Goal: Task Accomplishment & Management: Use online tool/utility

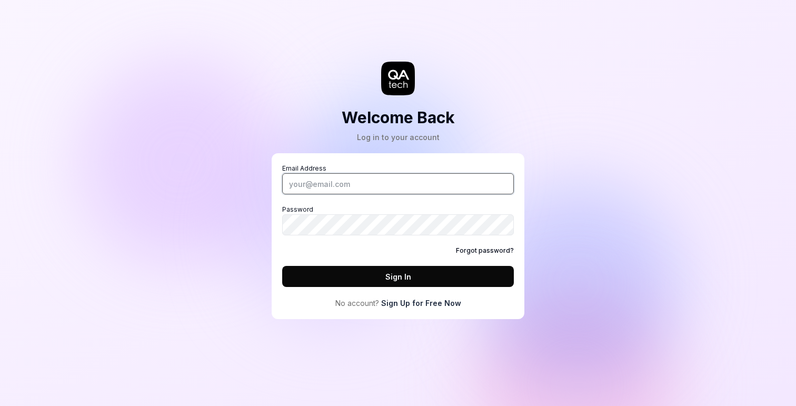
click at [401, 182] on input "Email Address" at bounding box center [398, 183] width 232 height 21
type input "j"
paste input "[PERSON_NAME][EMAIL_ADDRESS][DOMAIN_NAME]"
type input "[PERSON_NAME][EMAIL_ADDRESS][DOMAIN_NAME]"
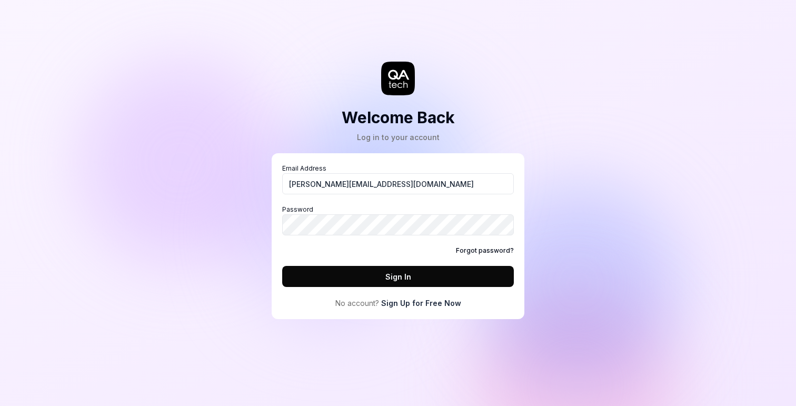
click at [430, 273] on button "Sign In" at bounding box center [398, 276] width 232 height 21
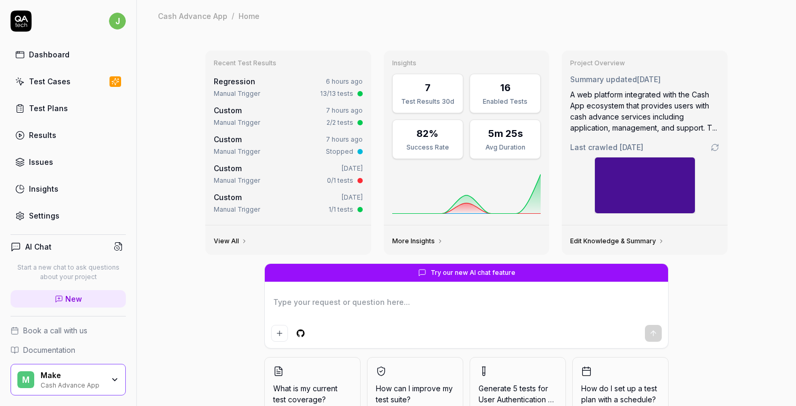
click at [89, 381] on div "Cash Advance App" at bounding box center [72, 384] width 63 height 8
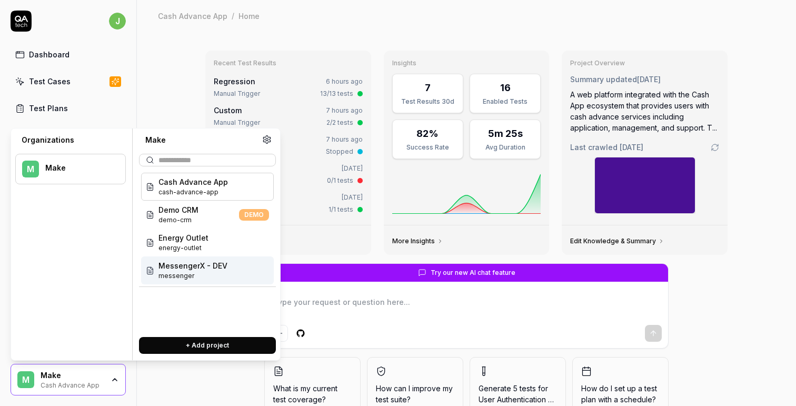
click at [192, 267] on span "MessengerX - DEV" at bounding box center [192, 265] width 69 height 11
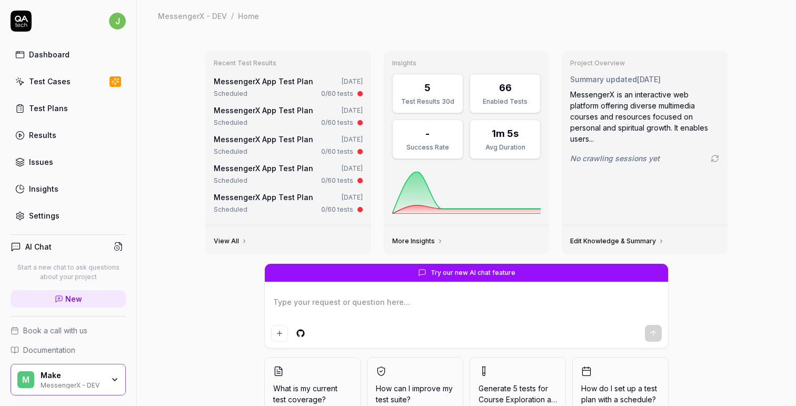
click at [263, 78] on link "MessengerX App Test Plan" at bounding box center [264, 81] width 100 height 9
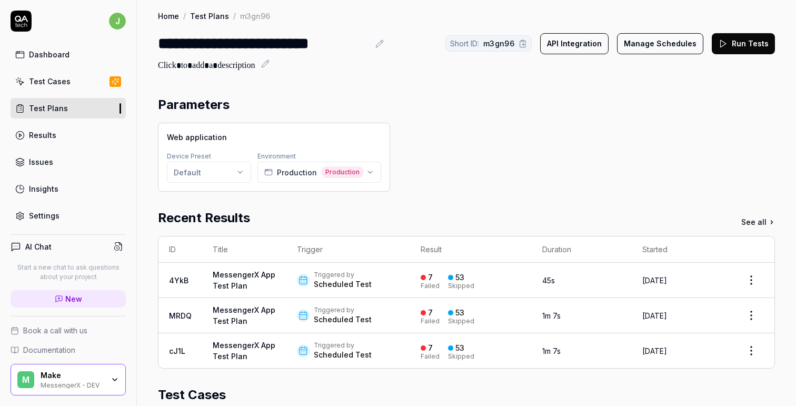
click at [334, 174] on span "Production" at bounding box center [342, 172] width 43 height 12
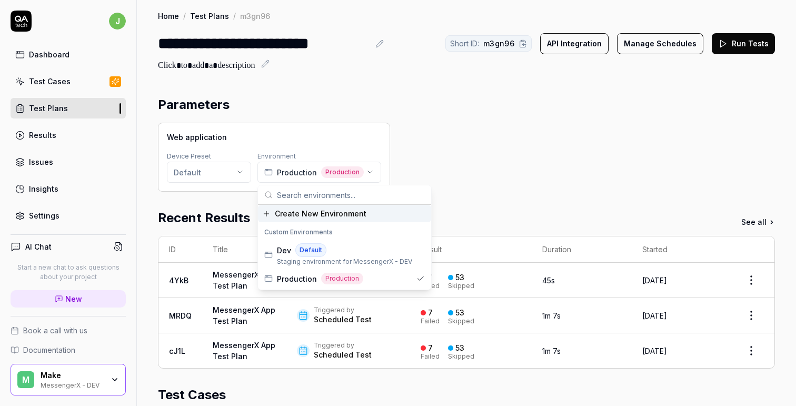
click at [470, 168] on div "Web application Device Preset Default Environment Production Production" at bounding box center [466, 157] width 617 height 69
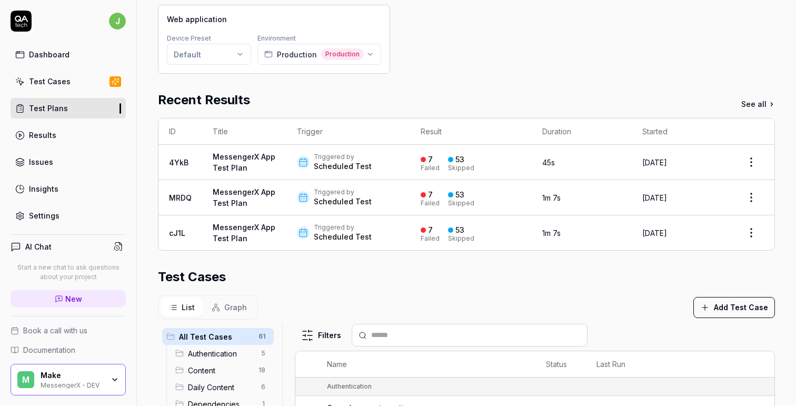
scroll to position [117, 0]
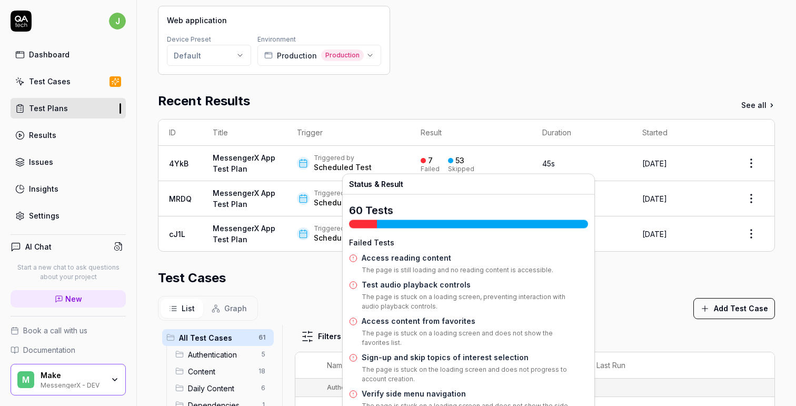
click at [488, 157] on div "7 Failed 53 Skipped" at bounding box center [471, 163] width 101 height 17
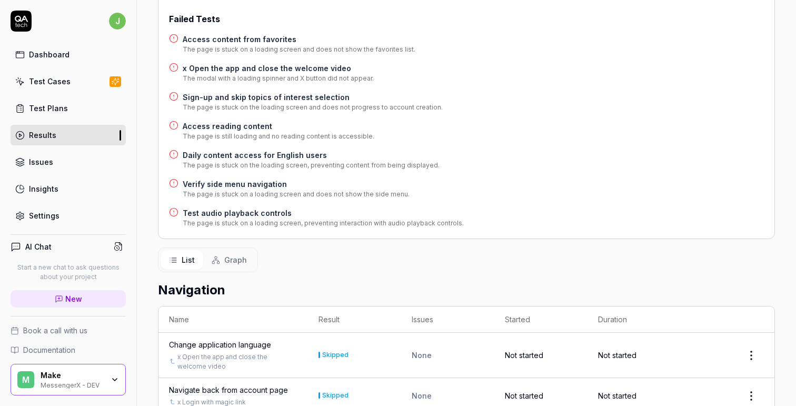
scroll to position [49, 0]
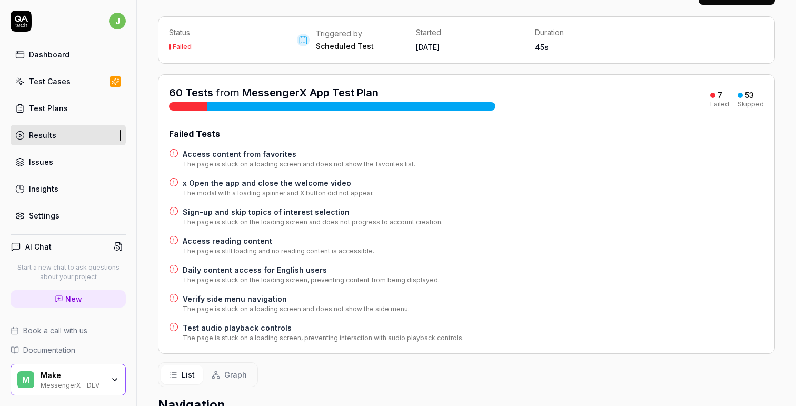
click at [261, 150] on h4 "Access content from favorites" at bounding box center [299, 153] width 233 height 11
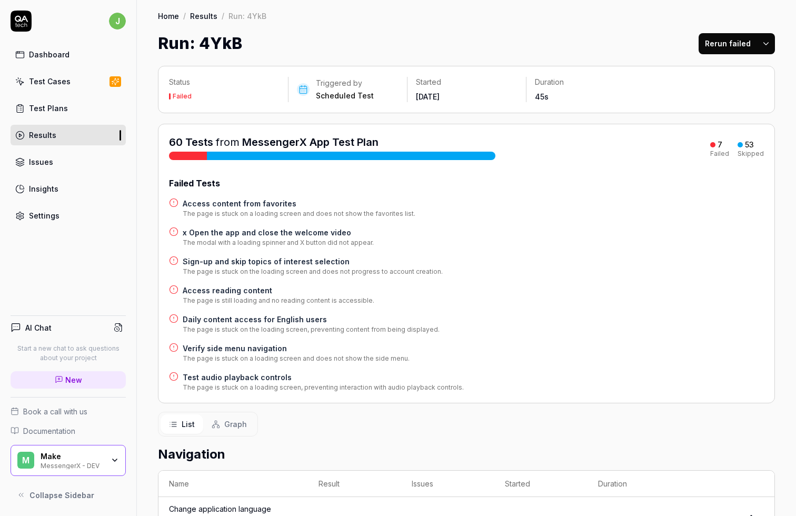
click at [476, 243] on div "x Open the app and close the welcome video The modal with a loading spinner and…" at bounding box center [466, 237] width 595 height 21
click at [304, 235] on h4 "x Open the app and close the welcome video" at bounding box center [278, 232] width 191 height 11
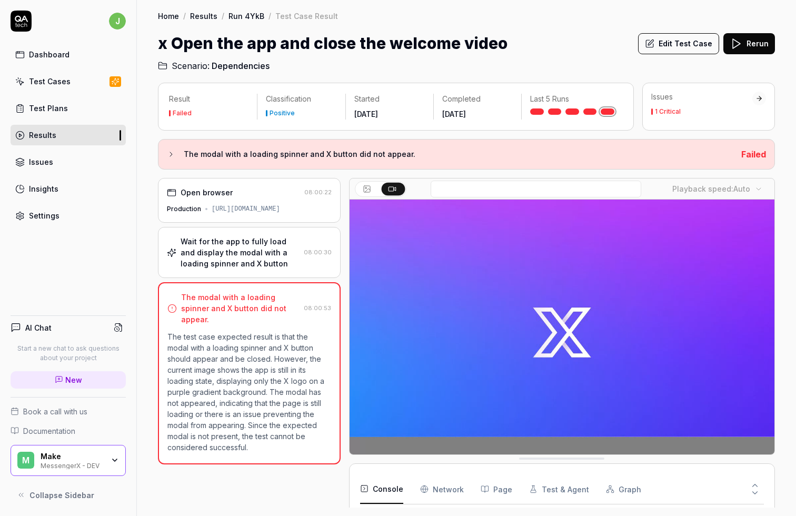
click at [261, 151] on h3 "The modal with a loading spinner and X button did not appear." at bounding box center [458, 154] width 549 height 13
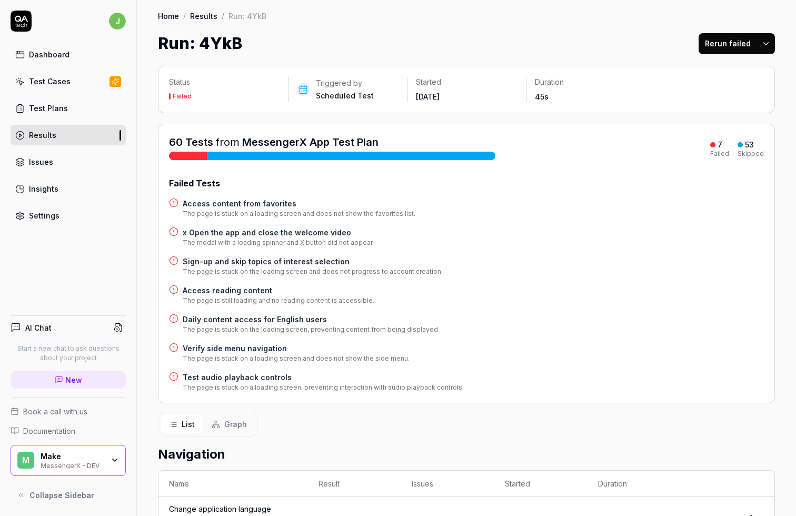
click at [256, 262] on h4 "Sign-up and skip topics of interest selection" at bounding box center [313, 261] width 260 height 11
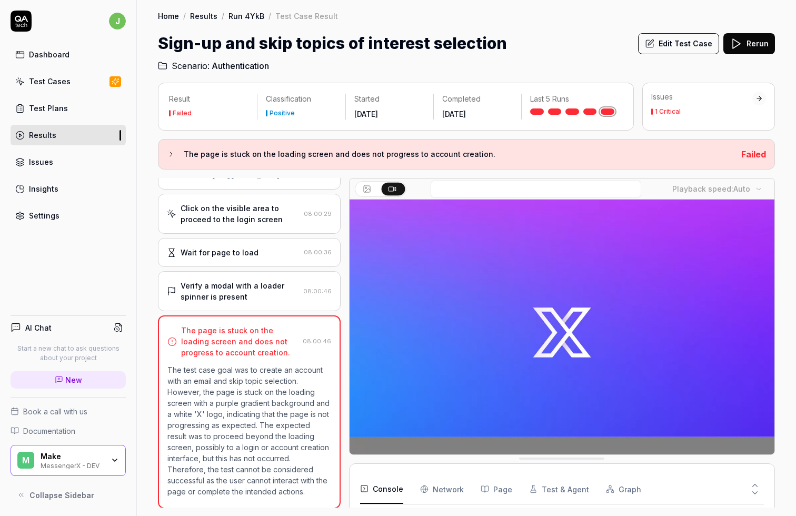
click at [739, 43] on icon at bounding box center [736, 43] width 13 height 13
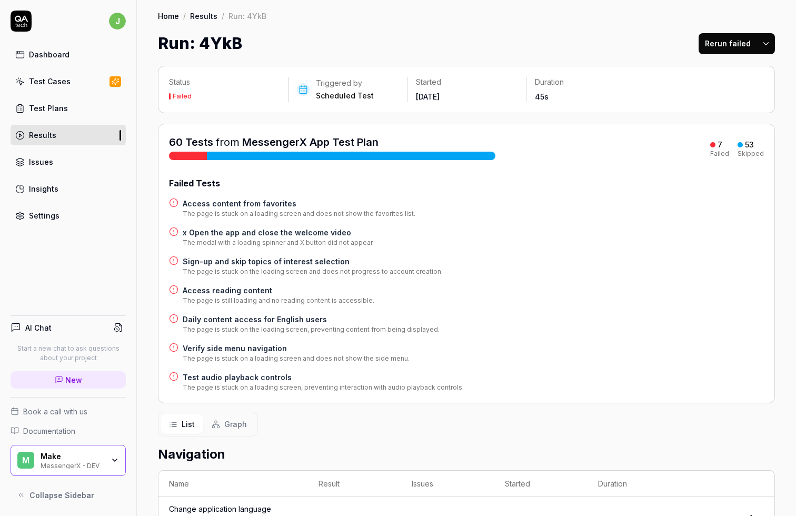
click at [297, 264] on h4 "Sign-up and skip topics of interest selection" at bounding box center [313, 261] width 260 height 11
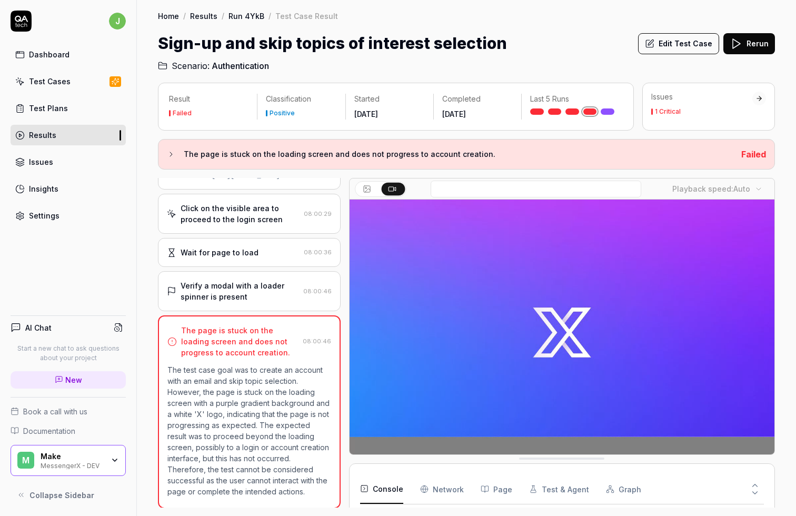
click at [290, 372] on p "The test case goal was to create an account with an email and skip topic select…" at bounding box center [249, 430] width 164 height 133
click at [290, 389] on p "The test case goal was to create an account with an email and skip topic select…" at bounding box center [249, 430] width 164 height 133
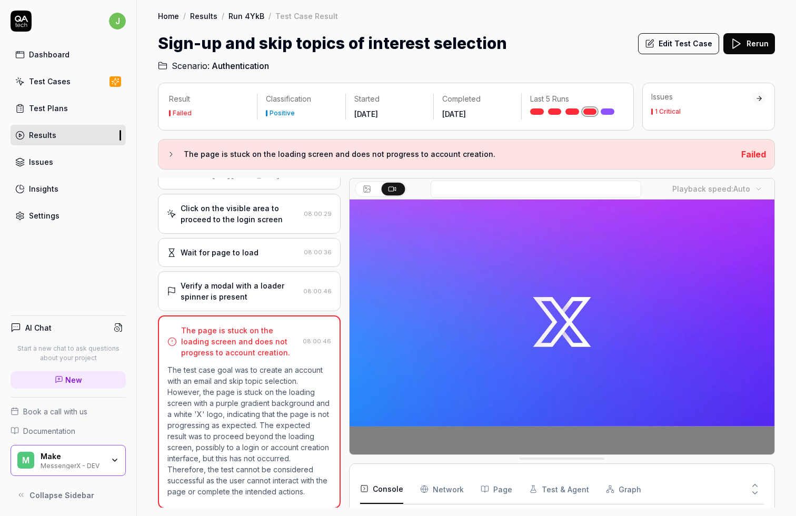
scroll to position [10, 0]
click at [435, 405] on Requests "Network" at bounding box center [442, 488] width 44 height 29
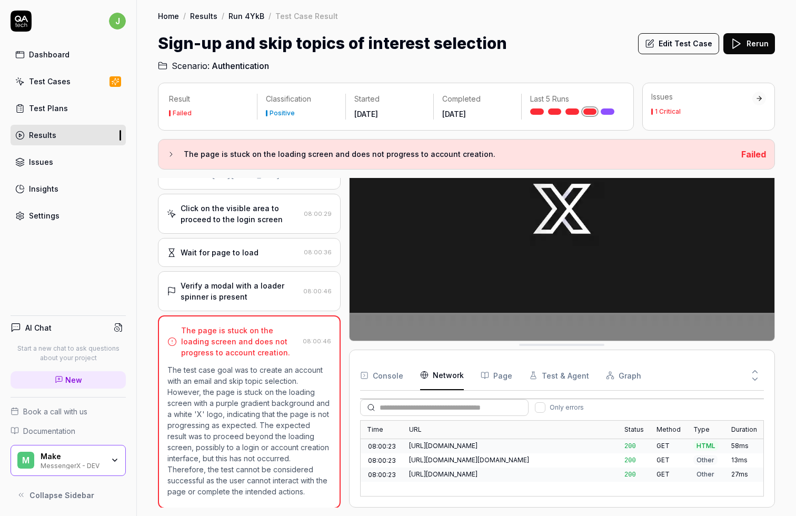
click at [496, 405] on div "[URL][DOMAIN_NAME]" at bounding box center [510, 474] width 215 height 14
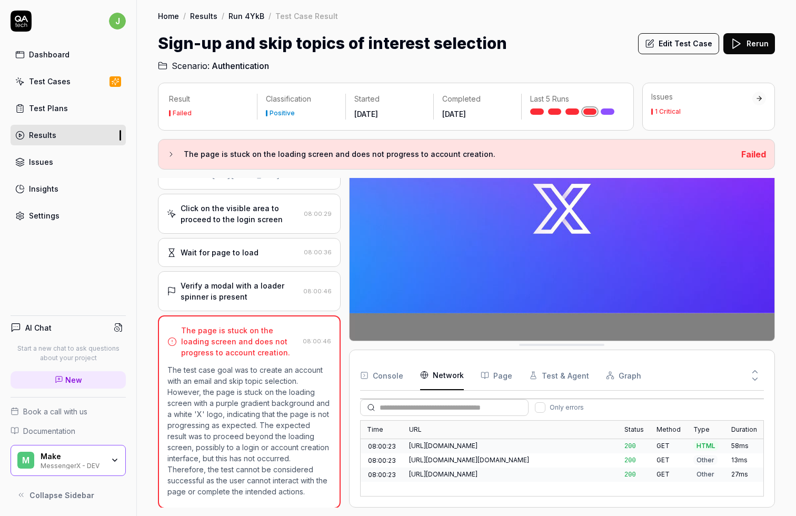
scroll to position [0, 0]
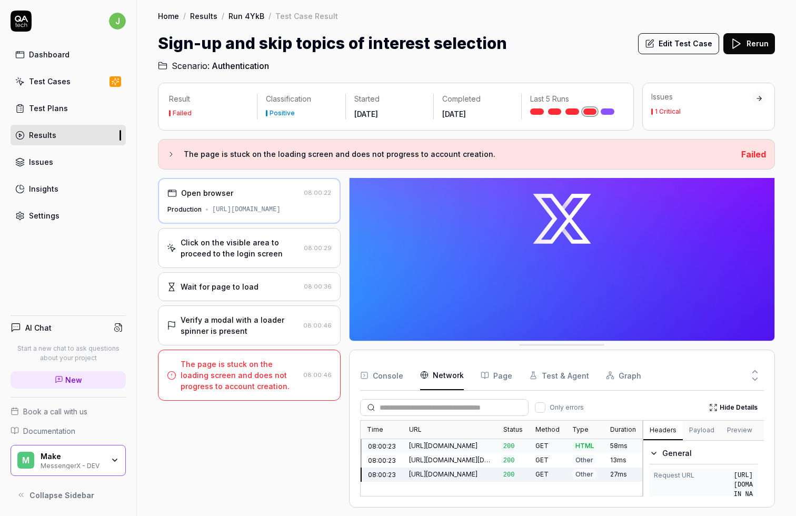
click at [490, 376] on button "Page" at bounding box center [497, 375] width 32 height 29
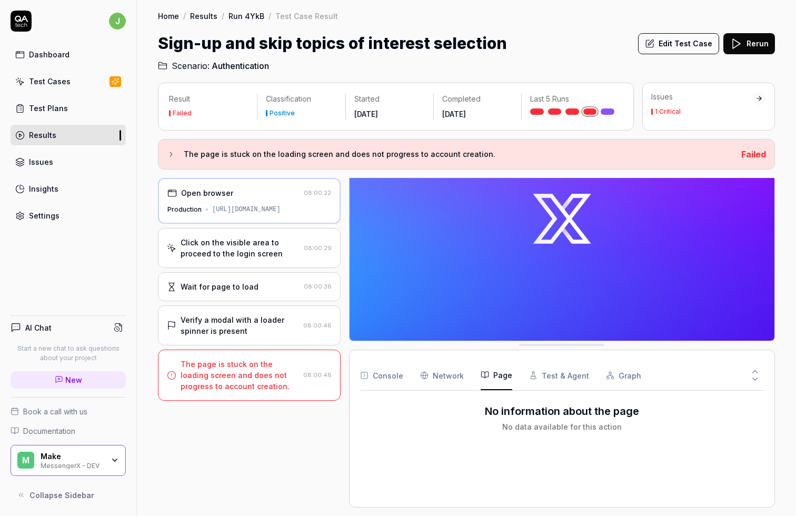
click at [556, 366] on button "Test & Agent" at bounding box center [559, 375] width 60 height 29
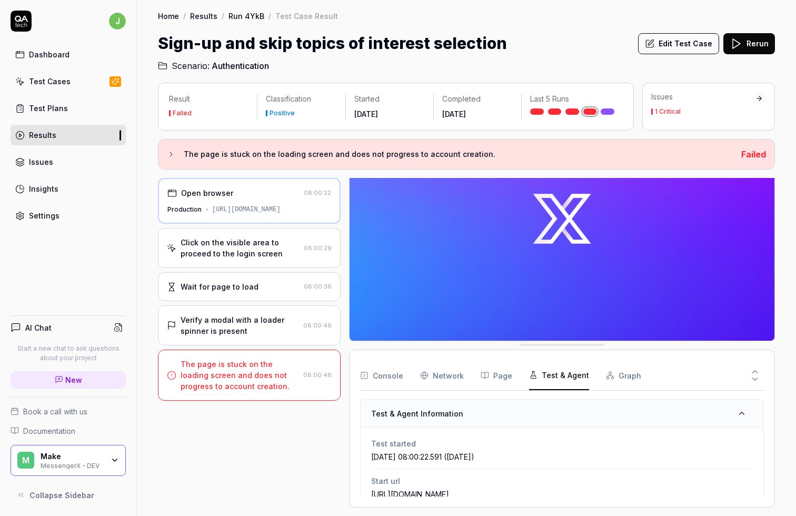
click at [372, 384] on button "Console" at bounding box center [381, 375] width 43 height 29
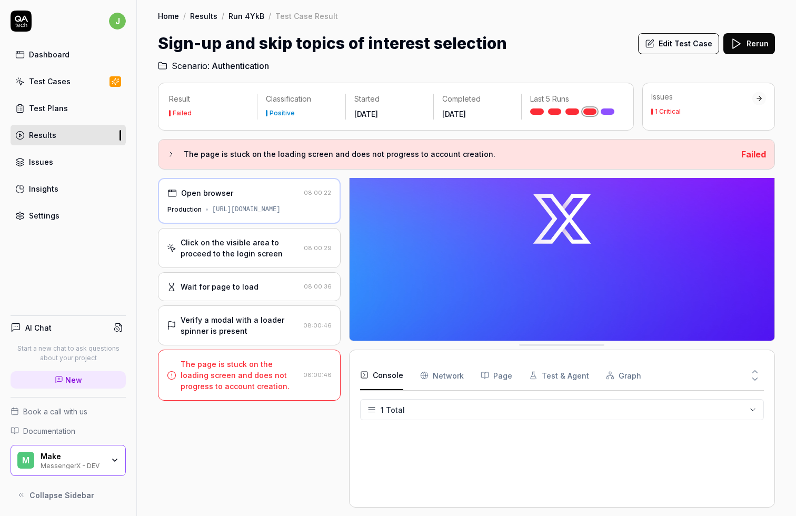
click at [431, 268] on img at bounding box center [562, 219] width 425 height 266
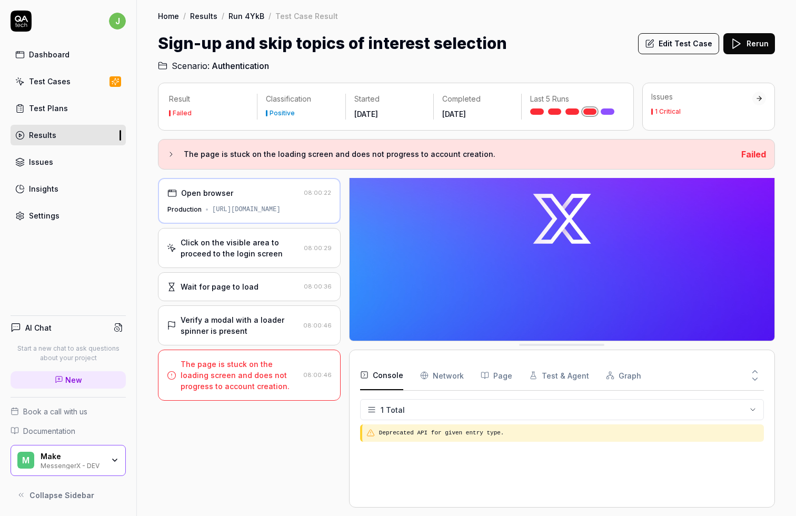
click at [488, 286] on img at bounding box center [562, 219] width 425 height 266
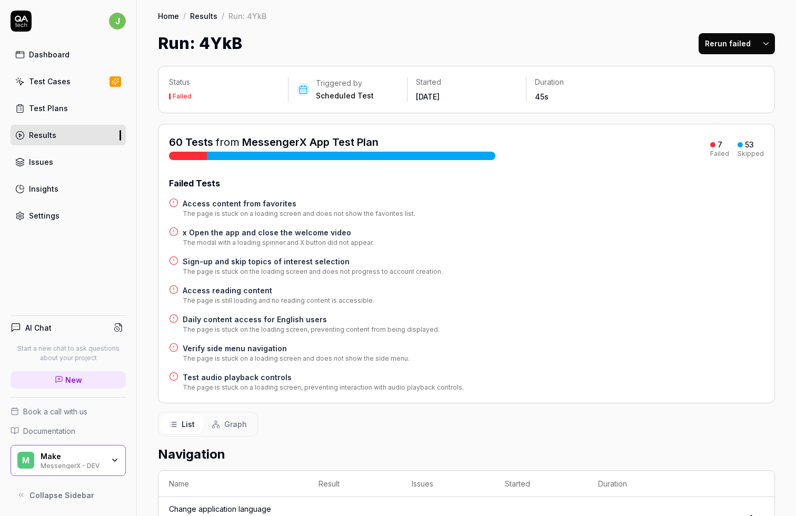
click at [258, 352] on h4 "Verify side menu navigation" at bounding box center [296, 348] width 227 height 11
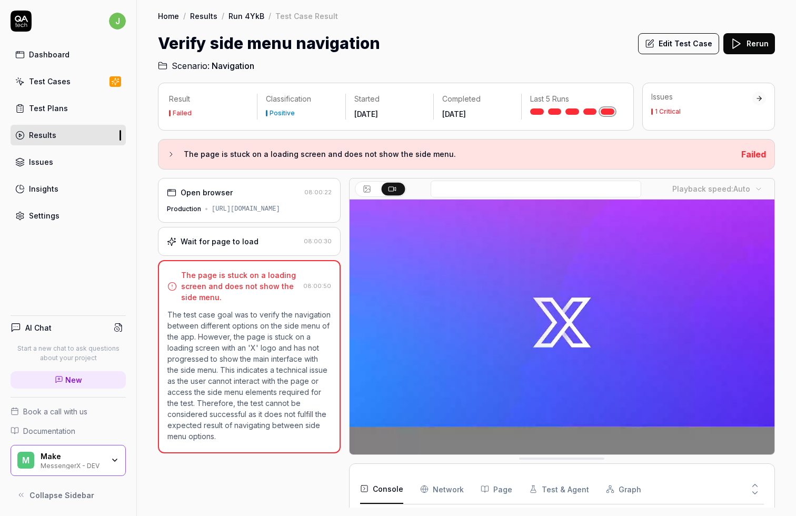
click at [274, 208] on div "[URL][DOMAIN_NAME]" at bounding box center [246, 208] width 68 height 9
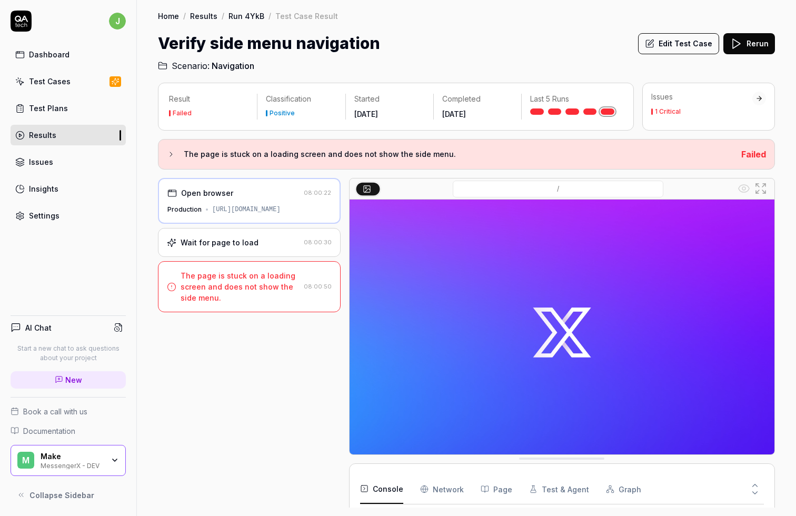
click at [267, 277] on div "The page is stuck on a loading screen and does not show the side menu." at bounding box center [240, 286] width 119 height 33
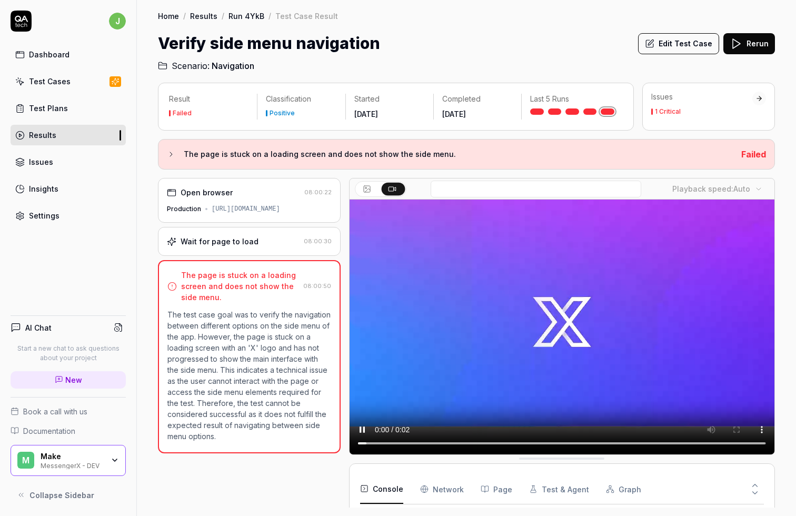
scroll to position [10, 0]
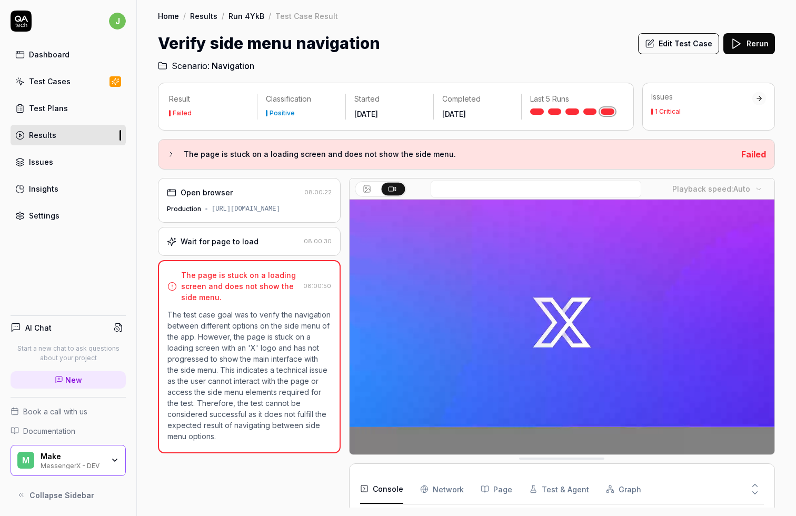
click at [739, 153] on div "The page is stuck on a loading screen and does not show the side menu. Failed" at bounding box center [466, 154] width 599 height 13
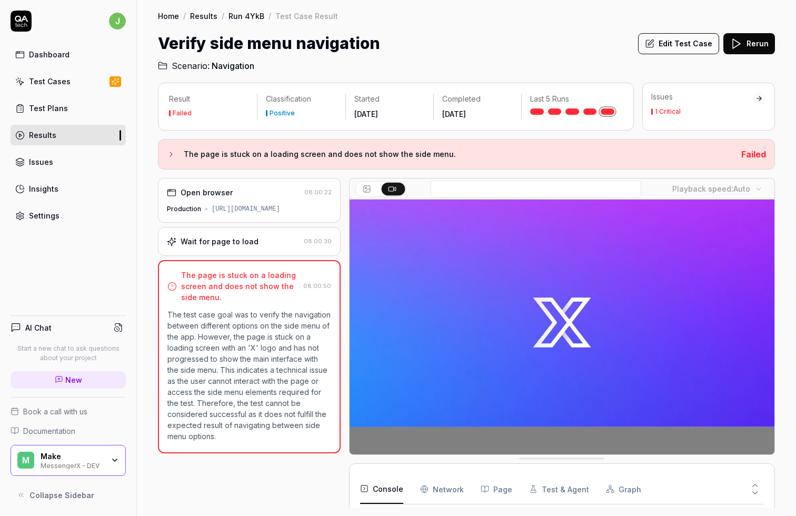
click at [669, 101] on div "Issues" at bounding box center [701, 97] width 101 height 11
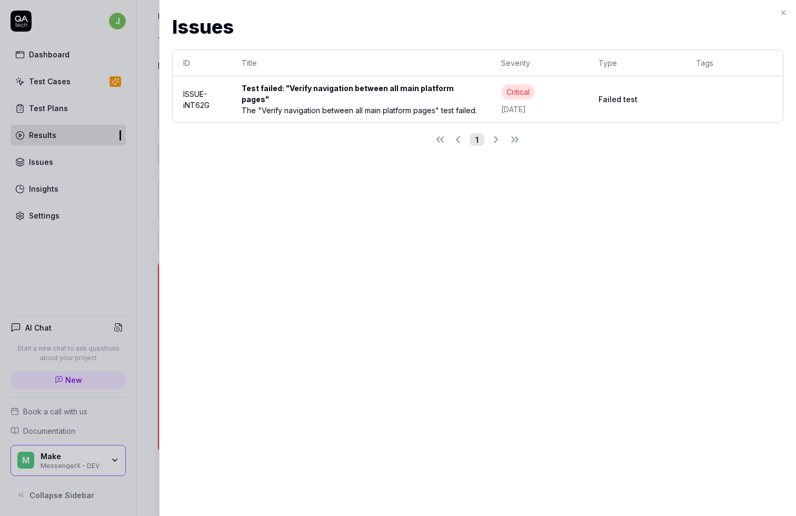
click at [416, 105] on div "The "Verify navigation between all main platform pages" test failed." at bounding box center [361, 110] width 238 height 11
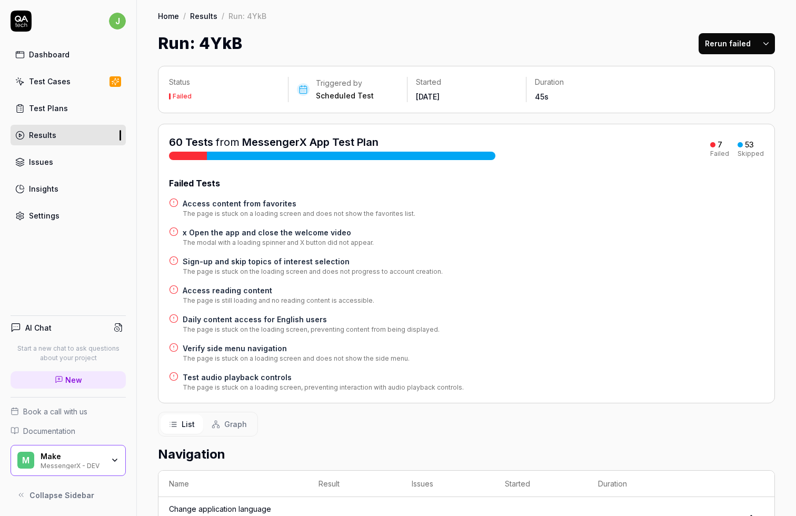
scroll to position [37, 0]
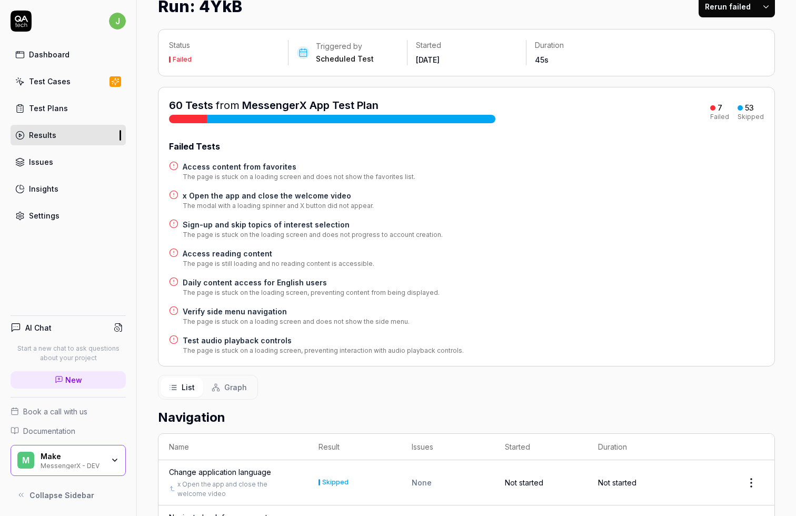
click at [249, 278] on h4 "Daily content access for English users" at bounding box center [311, 282] width 257 height 11
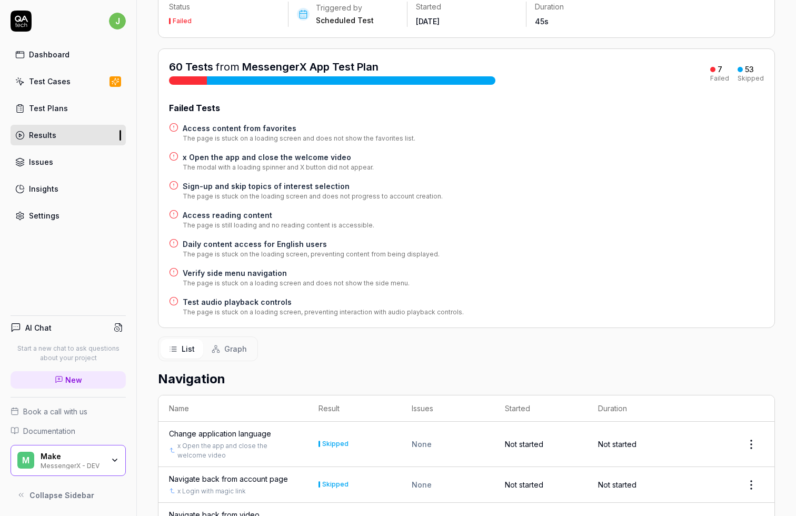
scroll to position [76, 0]
click at [281, 302] on h4 "Test audio playback controls" at bounding box center [323, 301] width 281 height 11
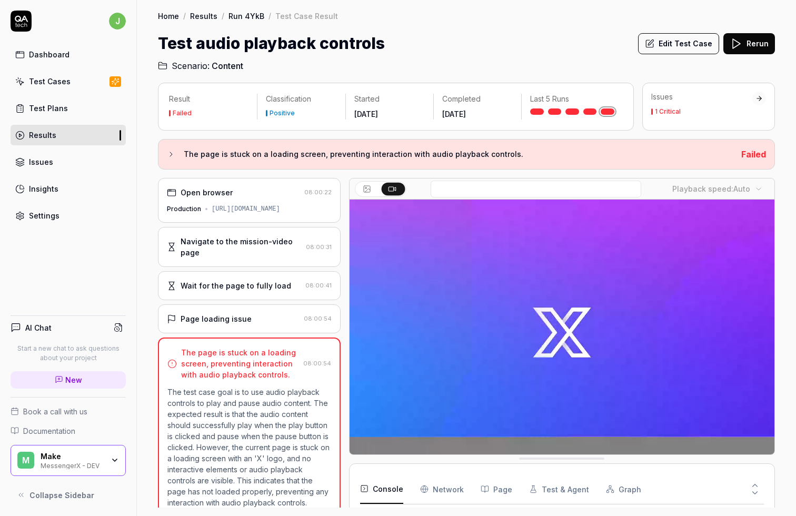
click at [238, 212] on div "[URL][DOMAIN_NAME]" at bounding box center [246, 208] width 68 height 9
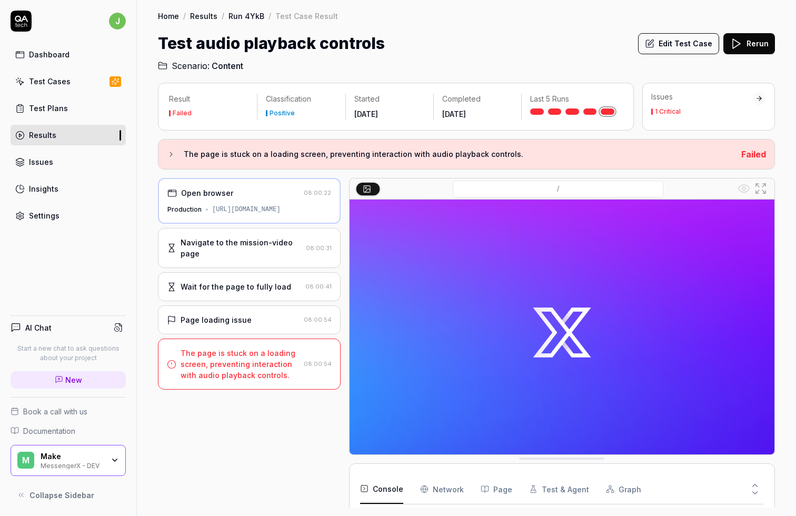
click at [238, 234] on div "Navigate to the mission-video page 08:00:31" at bounding box center [249, 248] width 183 height 40
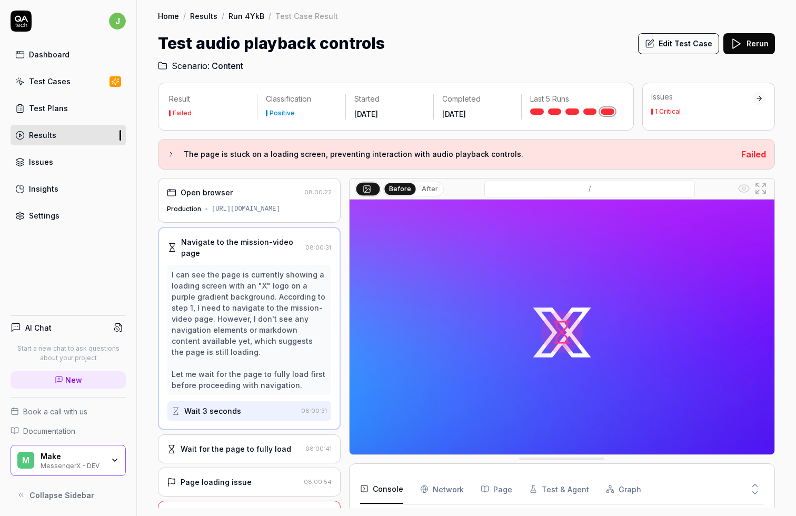
click at [250, 200] on div "Open browser 08:00:22 Production [URL][DOMAIN_NAME]" at bounding box center [249, 200] width 183 height 45
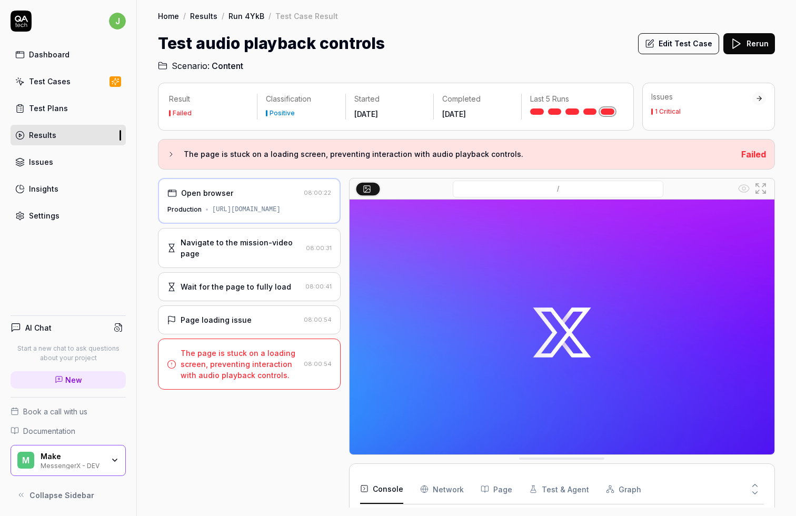
click at [263, 229] on div "Navigate to the mission-video page 08:00:31" at bounding box center [249, 248] width 183 height 40
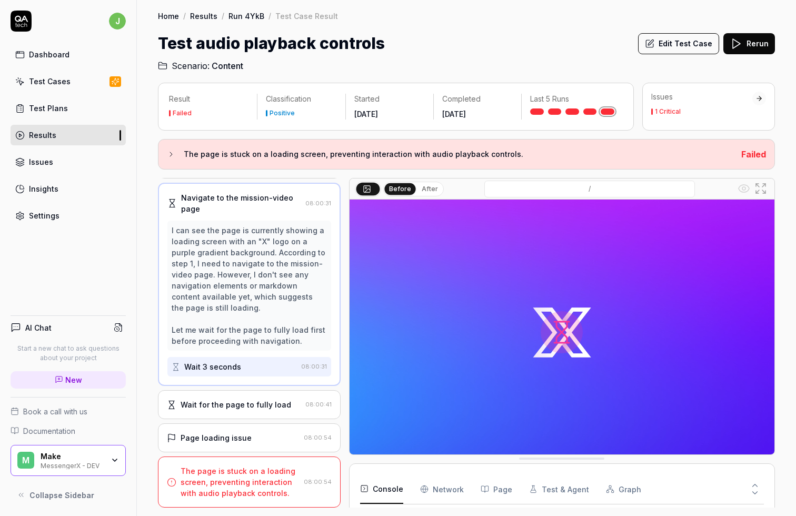
scroll to position [43, 0]
click at [256, 401] on div "Wait for the page to fully load" at bounding box center [236, 405] width 111 height 11
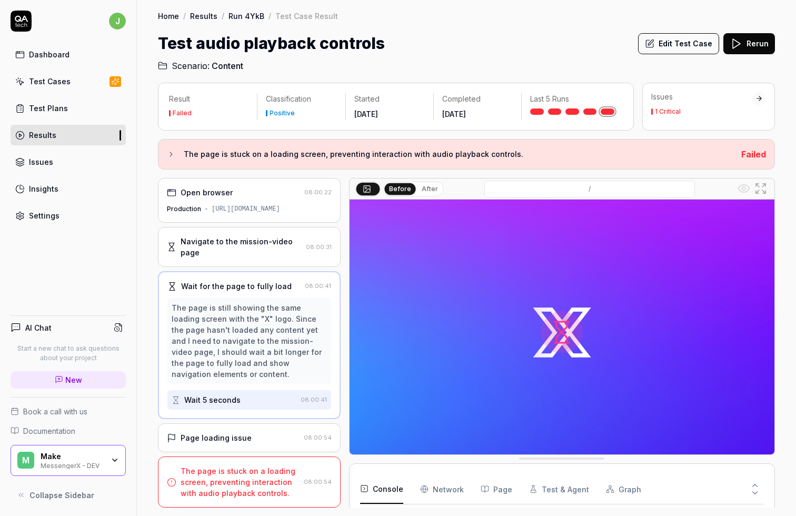
click at [235, 400] on div "Wait 5 seconds" at bounding box center [212, 399] width 56 height 11
click at [243, 405] on div "Page loading issue 08:00:54" at bounding box center [249, 437] width 183 height 29
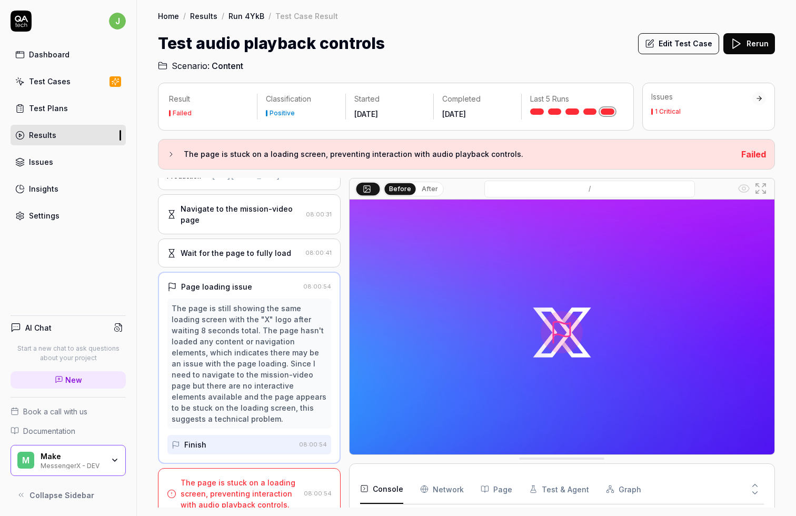
scroll to position [32, 0]
click at [263, 405] on div "The page is stuck on a loading screen, preventing interaction with audio playba…" at bounding box center [240, 494] width 119 height 33
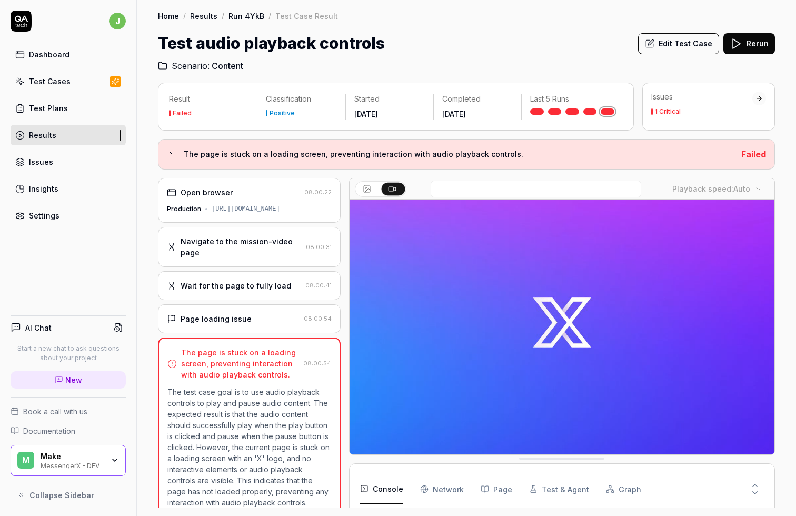
scroll to position [0, 0]
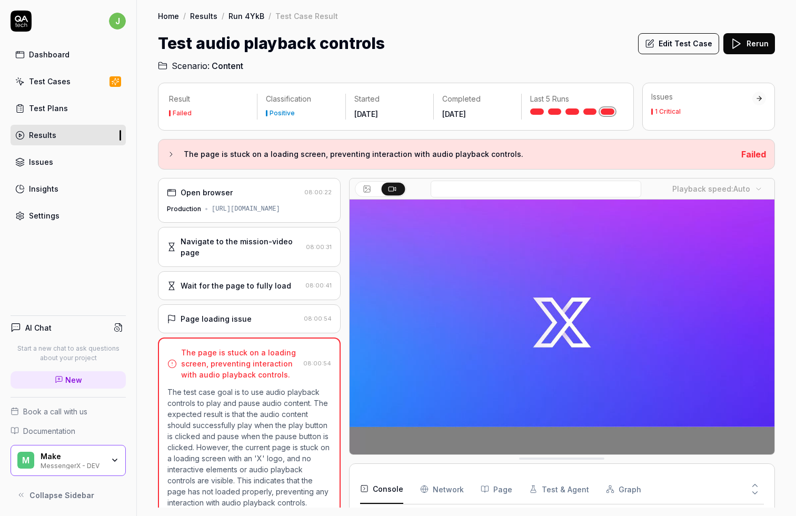
click at [256, 191] on div "Open browser" at bounding box center [233, 192] width 133 height 11
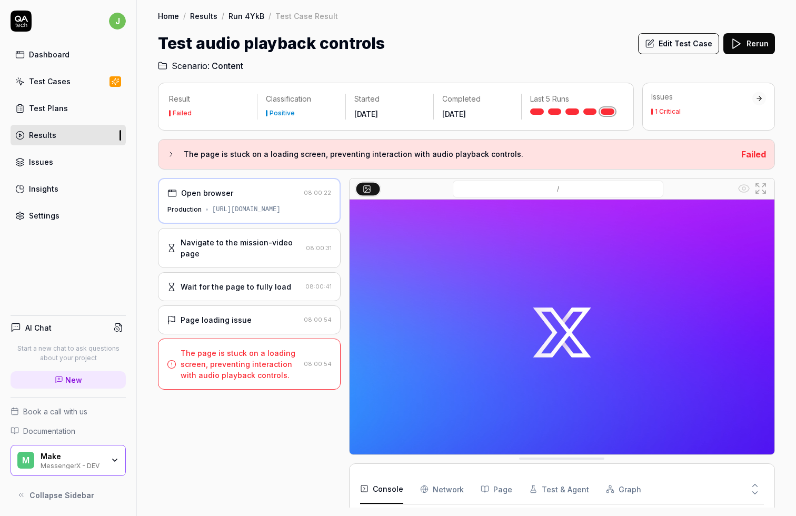
click at [694, 109] on div "1 Critical" at bounding box center [701, 111] width 101 height 6
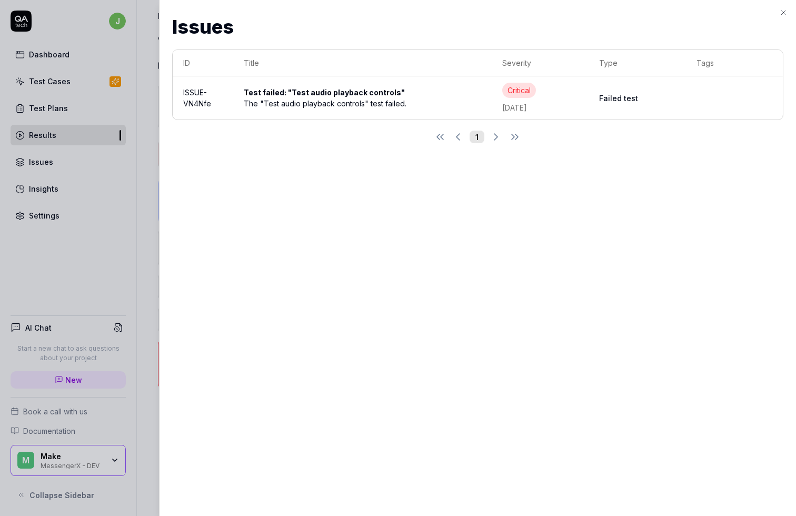
click at [782, 11] on icon "button" at bounding box center [783, 12] width 8 height 8
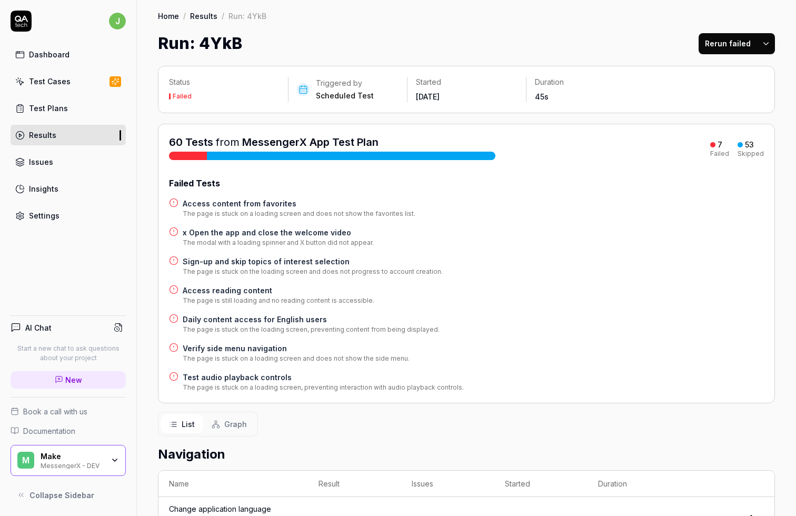
click at [268, 206] on h4 "Access content from favorites" at bounding box center [299, 203] width 233 height 11
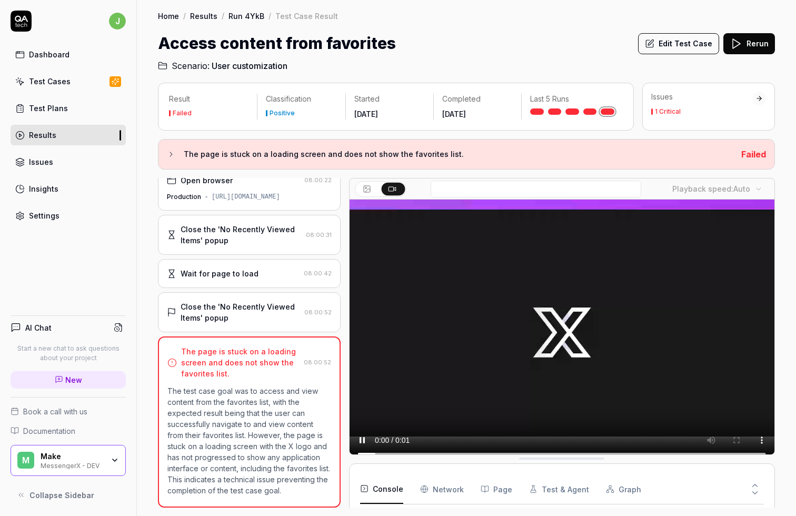
scroll to position [11, 0]
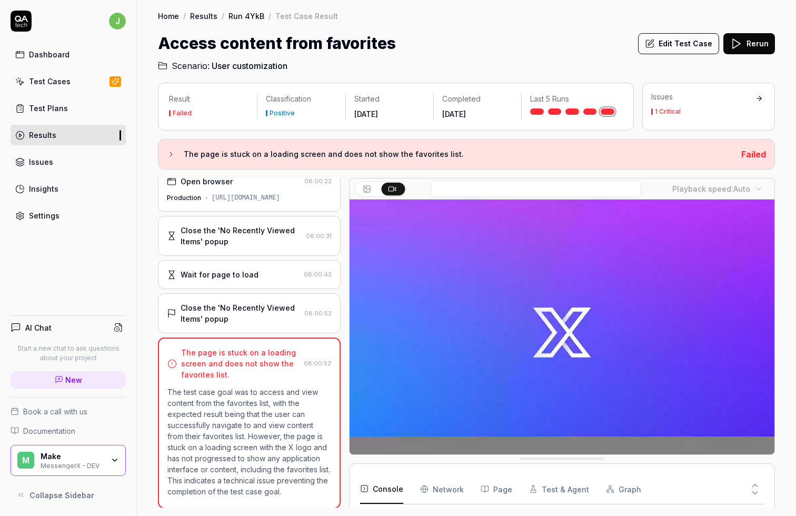
click at [272, 303] on div "Close the 'No Recently Viewed Items' popup" at bounding box center [241, 313] width 120 height 22
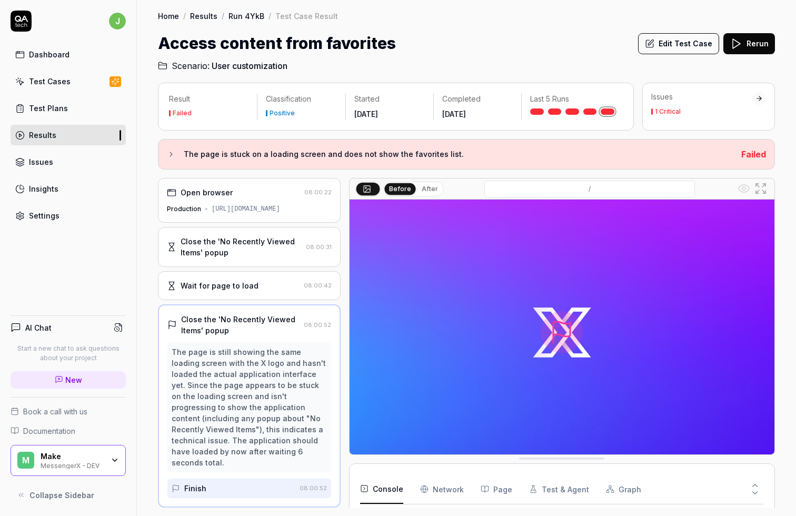
scroll to position [0, 0]
click at [252, 286] on div "Wait for page to load" at bounding box center [220, 285] width 78 height 11
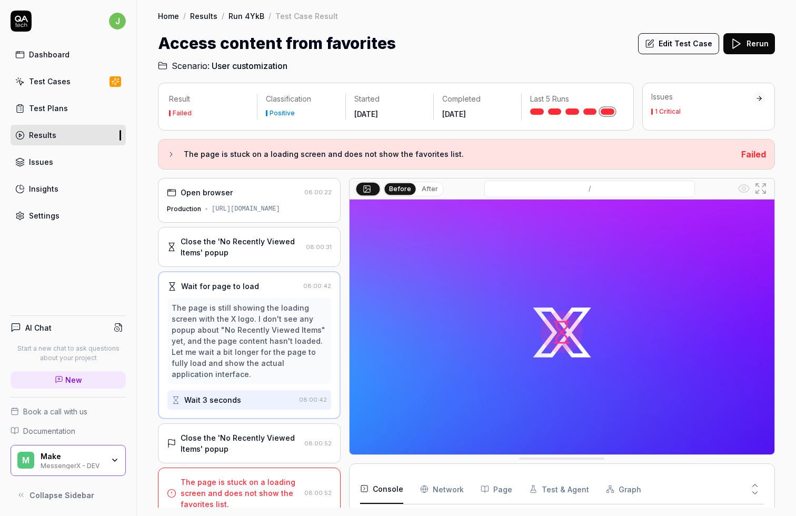
click at [230, 394] on div "Wait 3 seconds" at bounding box center [212, 399] width 57 height 11
click at [251, 263] on div "Close the 'No Recently Viewed Items' popup 08:00:31" at bounding box center [249, 247] width 183 height 40
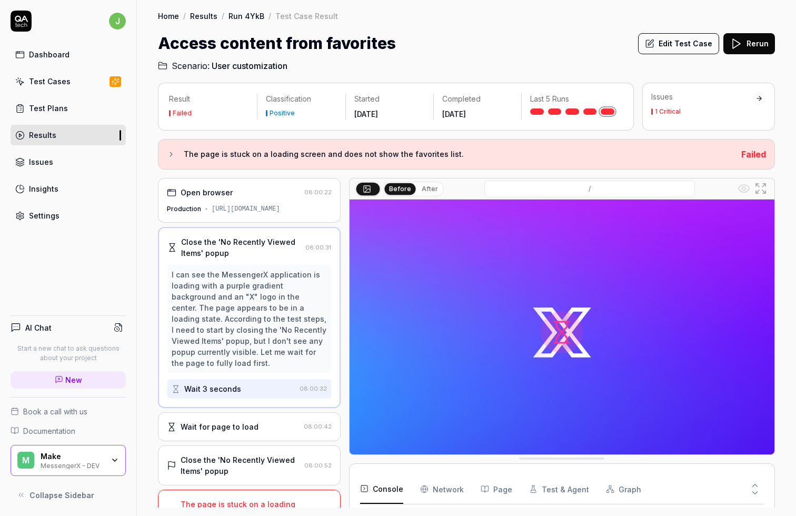
click at [264, 198] on div "Open browser 08:00:22 Production [URL][DOMAIN_NAME]" at bounding box center [249, 200] width 183 height 45
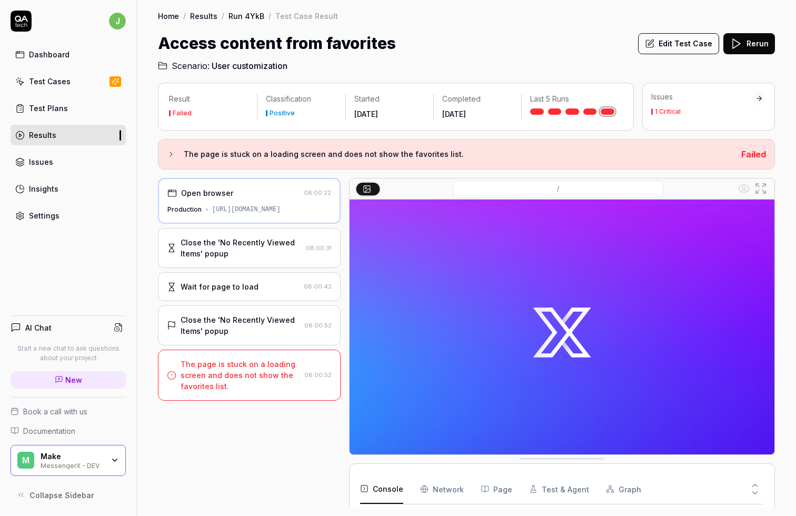
click at [264, 198] on div "Open browser 08:00:22 Production [URL][DOMAIN_NAME]" at bounding box center [249, 201] width 183 height 46
click at [700, 47] on button "Edit Test Case" at bounding box center [678, 43] width 81 height 21
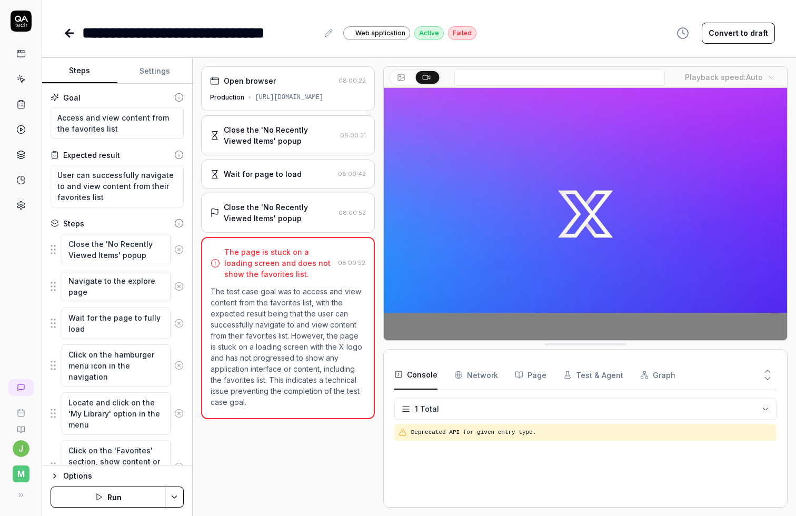
click at [296, 129] on div "Close the 'No Recently Viewed Items' popup" at bounding box center [280, 135] width 112 height 22
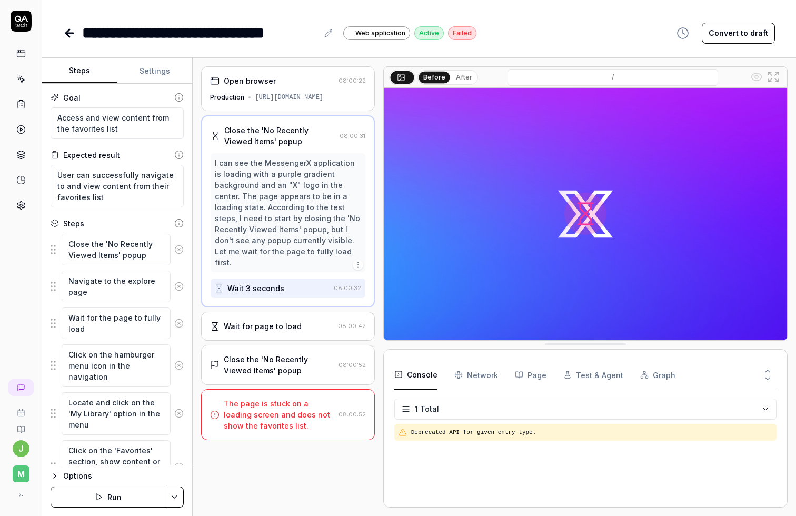
click at [307, 321] on div "Wait for page to load" at bounding box center [271, 326] width 123 height 11
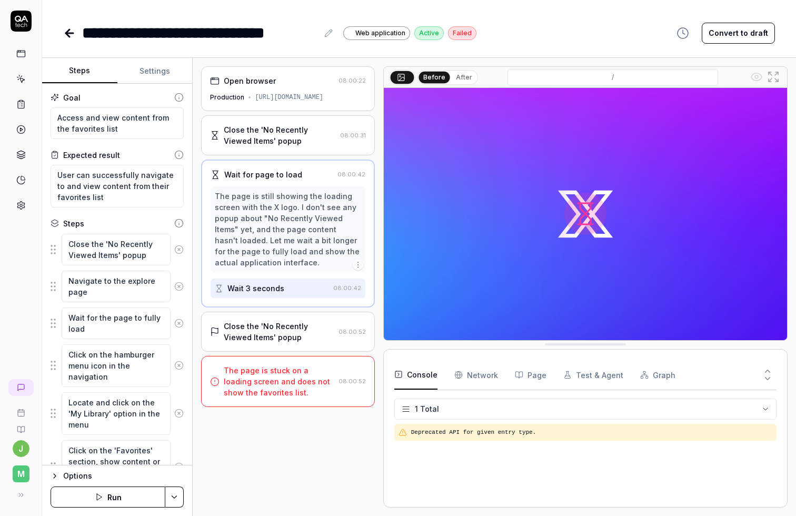
click at [310, 331] on div "Close the 'No Recently Viewed Items' popup" at bounding box center [279, 332] width 110 height 22
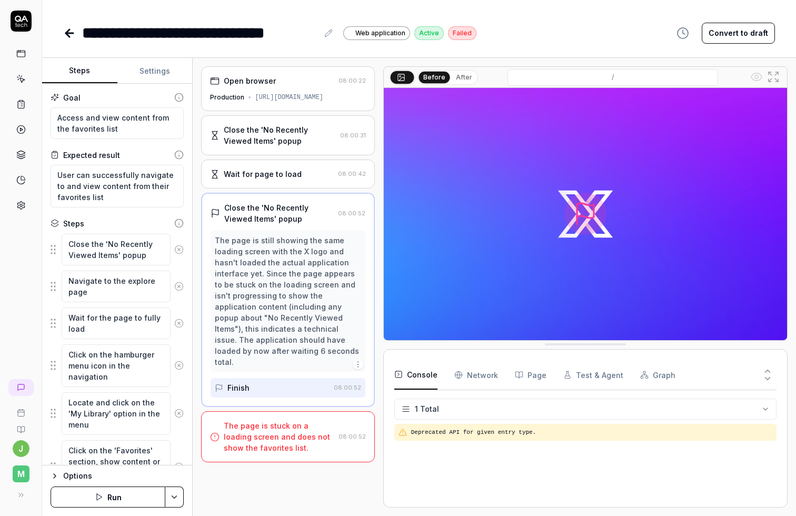
click at [272, 82] on div "Open browser" at bounding box center [250, 80] width 52 height 11
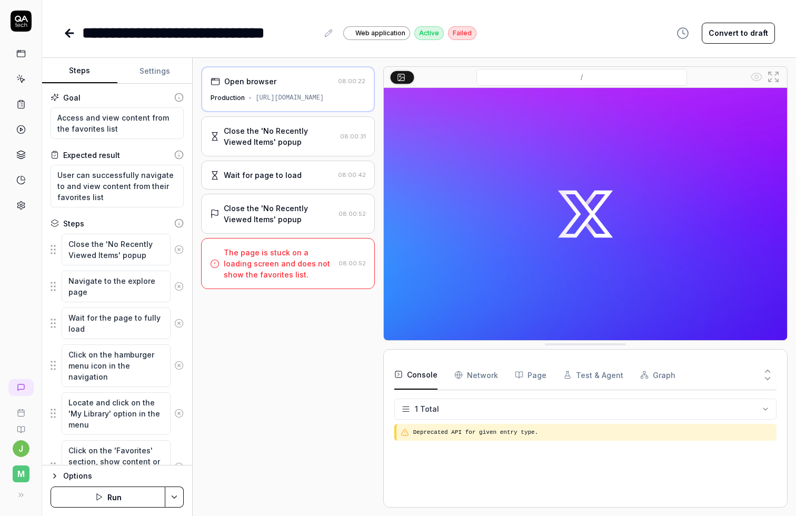
click at [282, 141] on div "Close the 'No Recently Viewed Items' popup" at bounding box center [280, 136] width 112 height 22
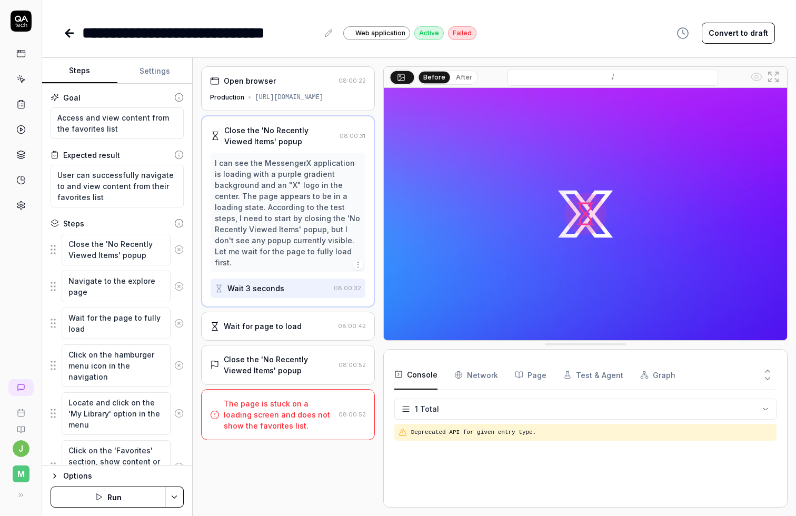
click at [305, 321] on div "Wait for page to load 08:00:42" at bounding box center [287, 326] width 173 height 29
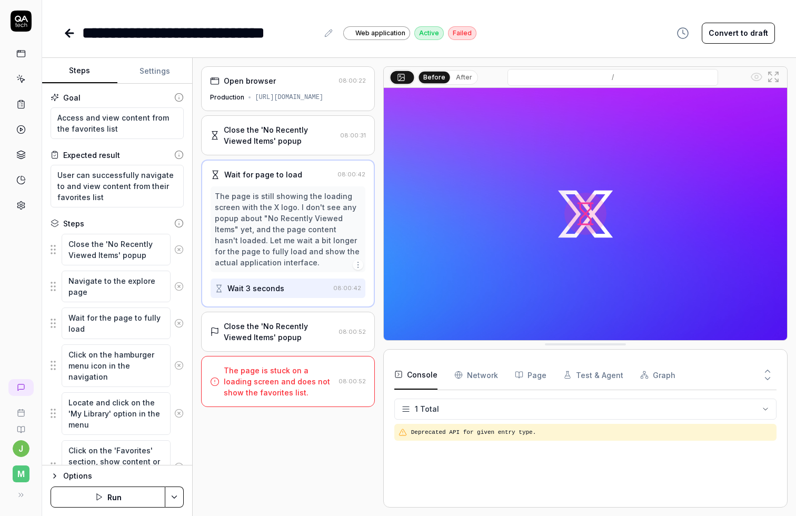
click at [314, 372] on div "The page is stuck on a loading screen and does not show the favorites list." at bounding box center [279, 381] width 110 height 33
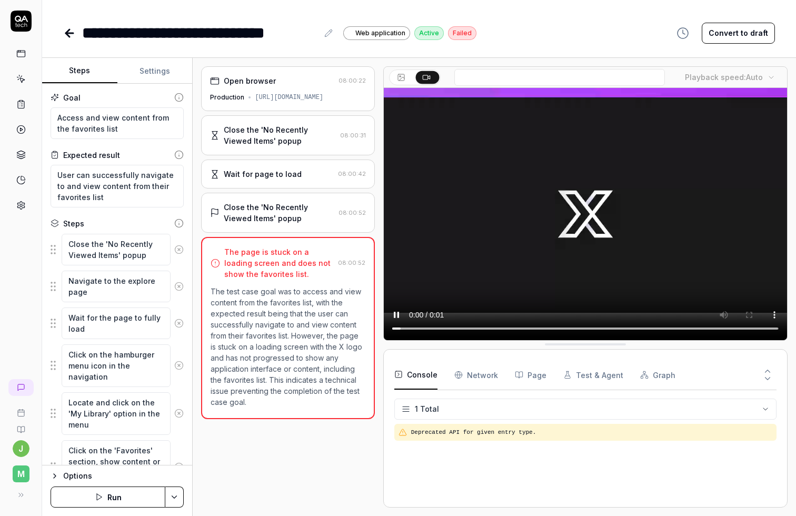
click at [313, 214] on div "Close the 'No Recently Viewed Items' popup" at bounding box center [279, 213] width 110 height 22
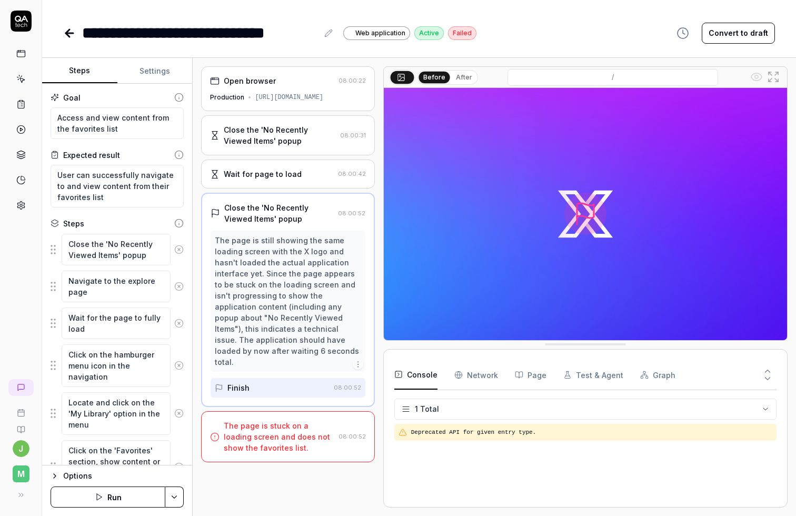
click at [302, 181] on div "Wait for page to load 08:00:42" at bounding box center [287, 174] width 173 height 29
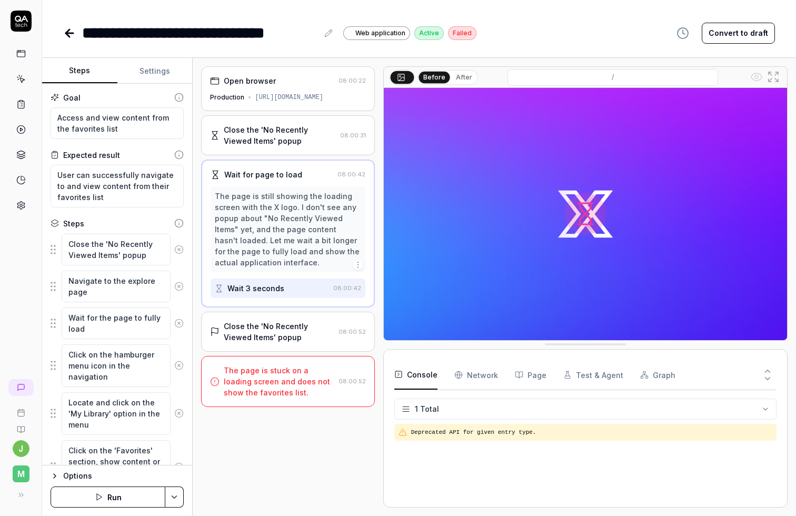
click at [307, 136] on div "Close the 'No Recently Viewed Items' popup" at bounding box center [280, 135] width 112 height 22
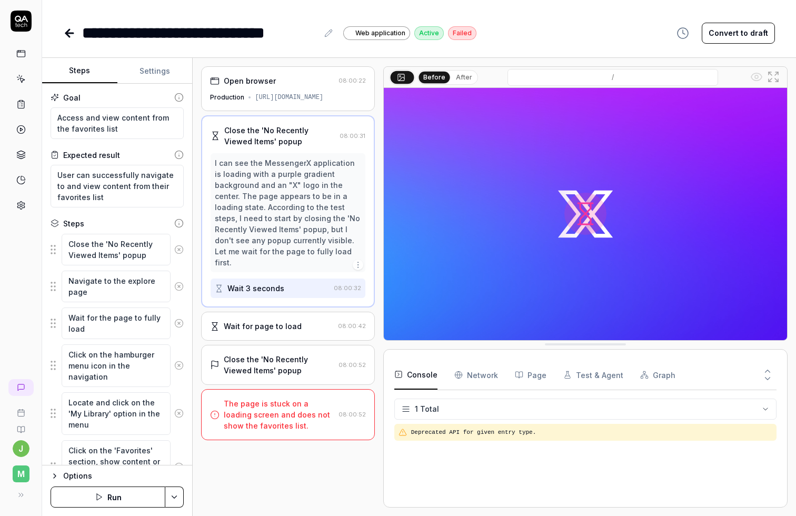
click at [361, 261] on icon "button" at bounding box center [358, 265] width 8 height 8
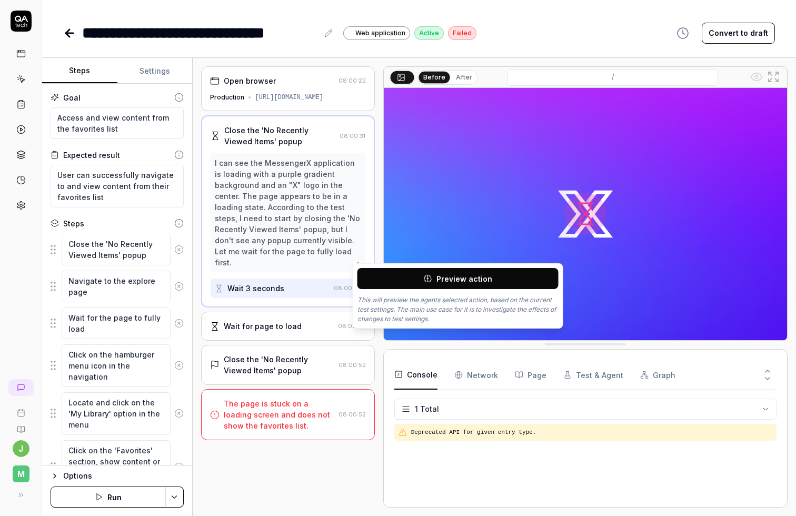
click at [361, 261] on icon "button" at bounding box center [358, 265] width 8 height 8
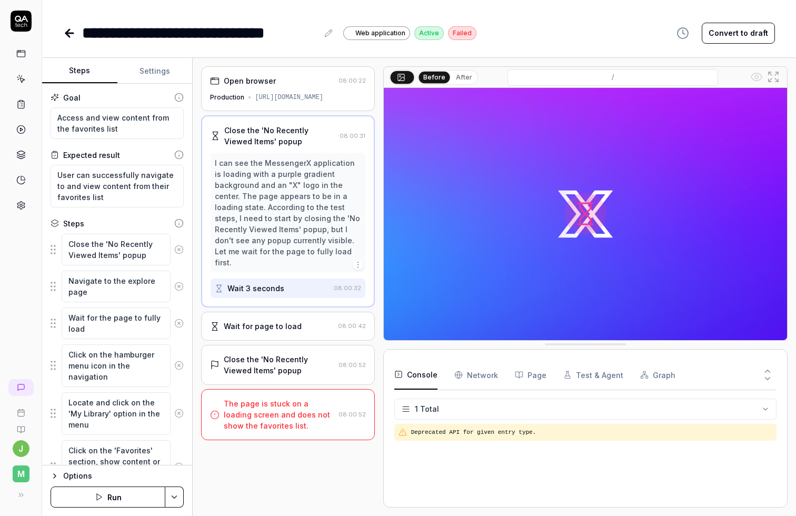
click at [361, 261] on icon "button" at bounding box center [358, 265] width 8 height 8
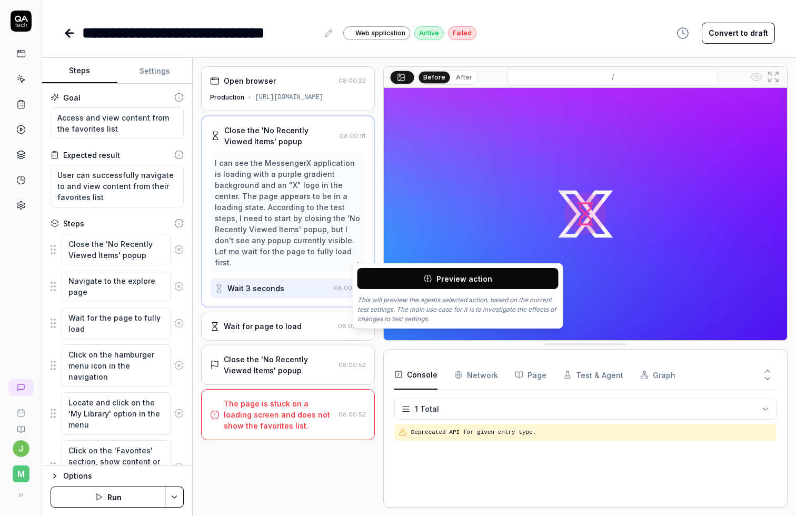
click at [378, 275] on button "Preview action" at bounding box center [457, 278] width 201 height 21
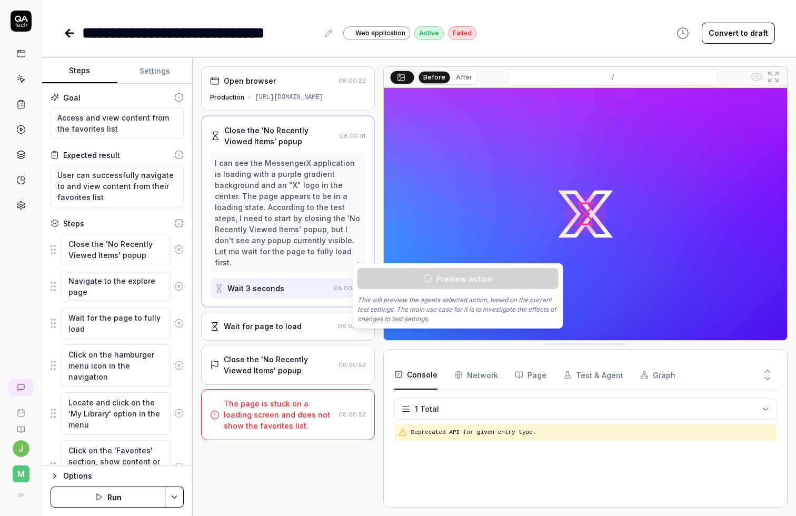
click at [149, 73] on button "Settings" at bounding box center [154, 70] width 75 height 25
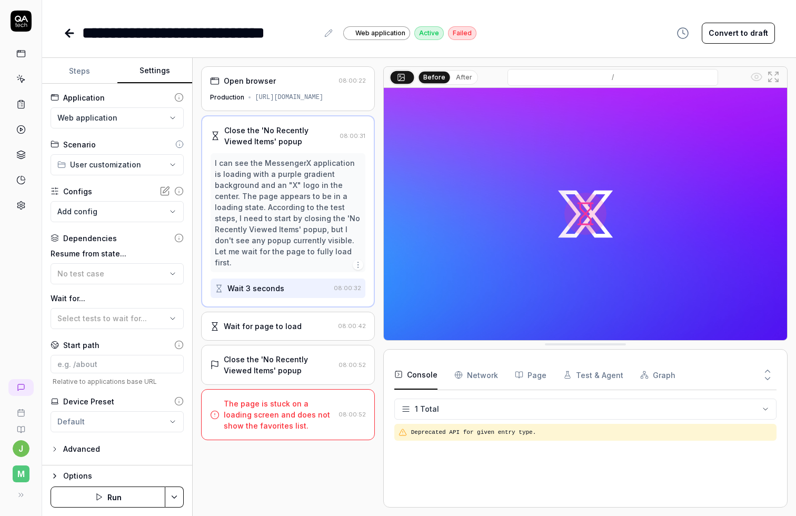
click at [89, 405] on div "Advanced" at bounding box center [81, 449] width 37 height 13
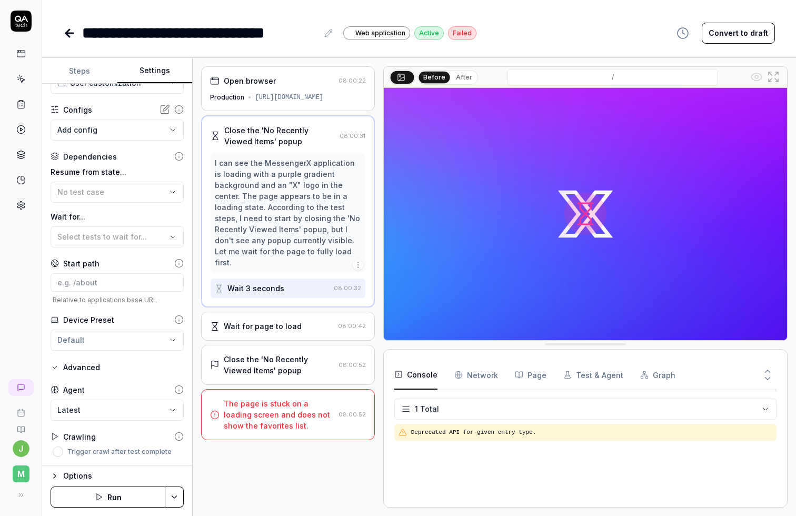
scroll to position [82, 0]
click at [84, 405] on body "**********" at bounding box center [398, 258] width 796 height 516
click at [83, 405] on div "Crawling" at bounding box center [79, 436] width 33 height 11
click at [60, 405] on div "Crawling" at bounding box center [73, 436] width 45 height 11
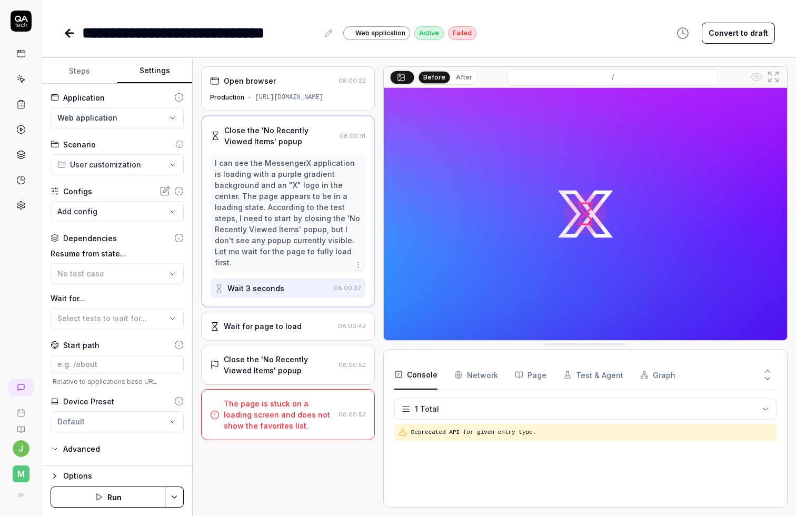
click at [106, 314] on span "Select tests to wait for..." at bounding box center [101, 318] width 89 height 9
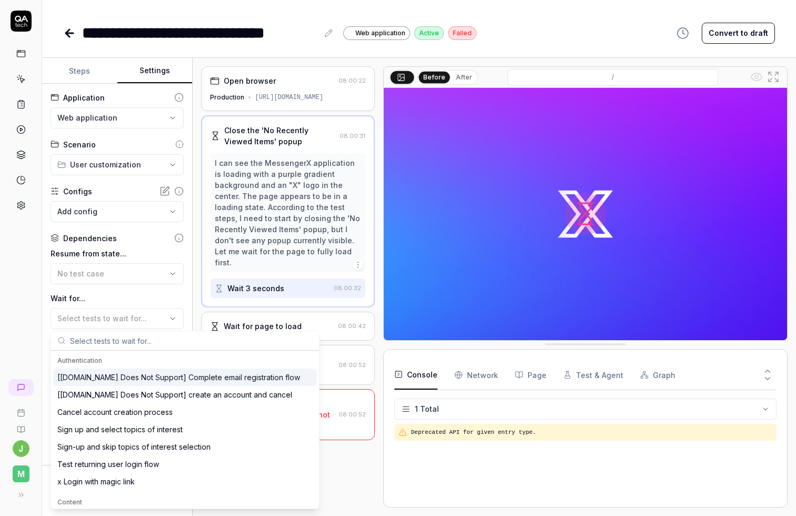
click at [106, 314] on span "Select tests to wait for..." at bounding box center [101, 318] width 89 height 9
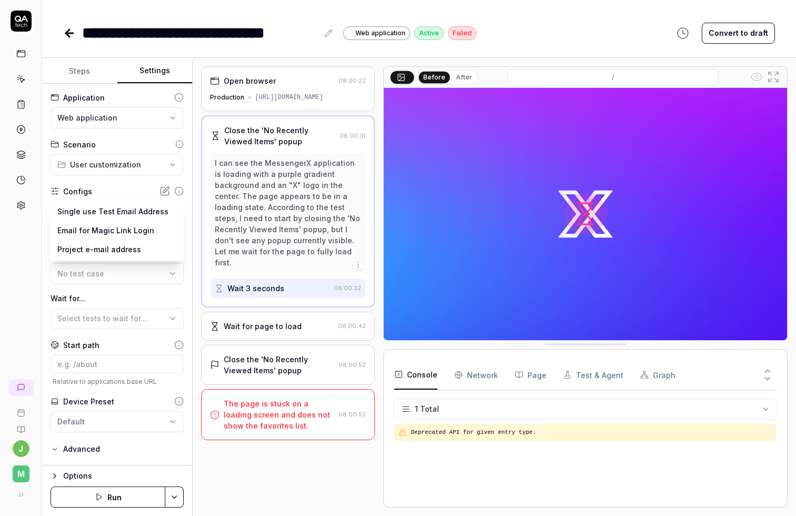
click at [108, 217] on body "**********" at bounding box center [398, 258] width 796 height 516
click at [108, 193] on html "**********" at bounding box center [398, 258] width 796 height 516
click at [118, 166] on html "**********" at bounding box center [398, 258] width 796 height 516
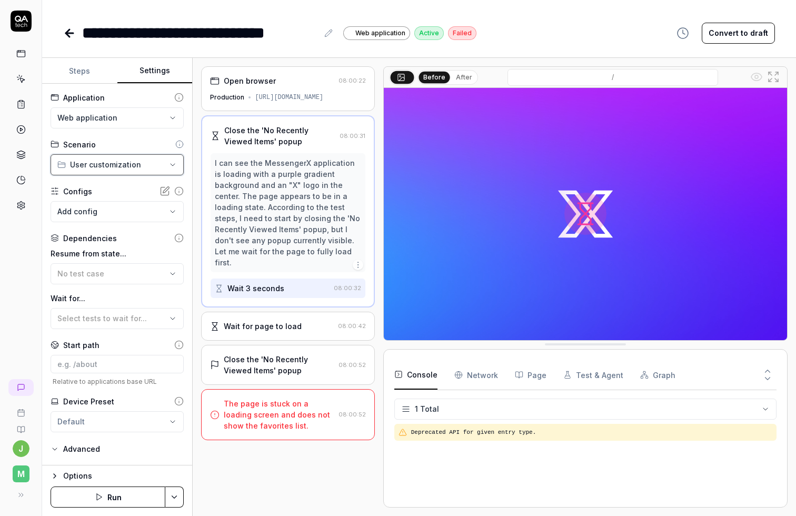
click at [118, 166] on html "**********" at bounding box center [398, 258] width 796 height 516
click at [114, 115] on html "**********" at bounding box center [398, 258] width 796 height 516
click at [91, 72] on button "Steps" at bounding box center [79, 70] width 75 height 25
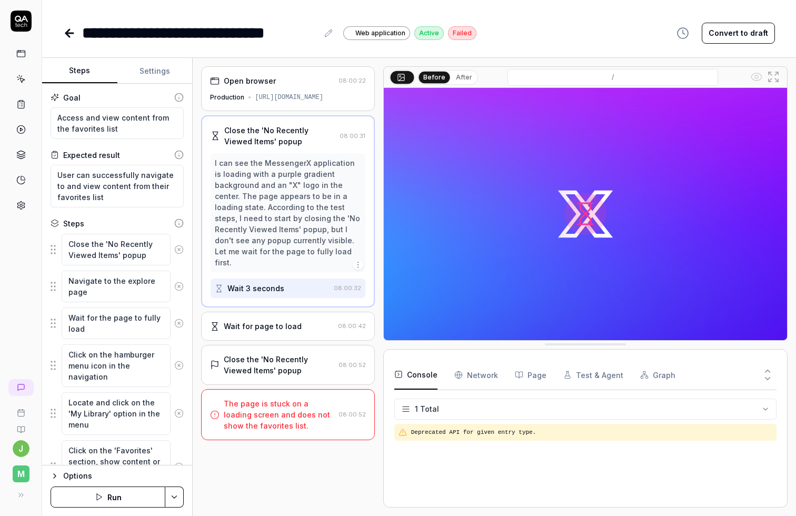
click at [571, 37] on div "**********" at bounding box center [419, 33] width 712 height 24
click at [684, 36] on icon "button" at bounding box center [683, 33] width 13 height 13
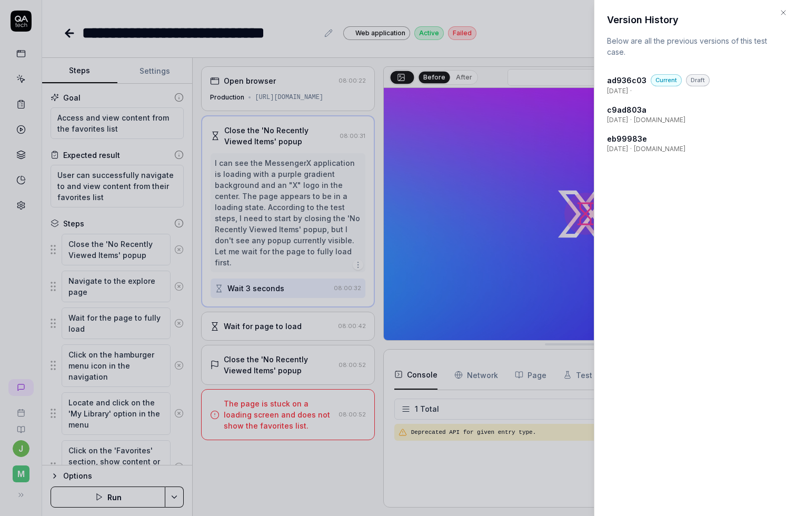
click at [554, 42] on div at bounding box center [398, 258] width 796 height 516
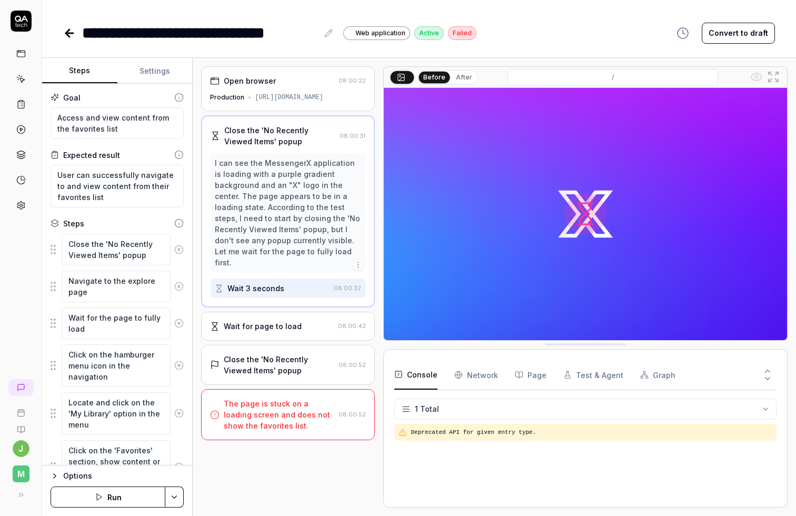
click at [71, 35] on icon at bounding box center [69, 33] width 13 height 13
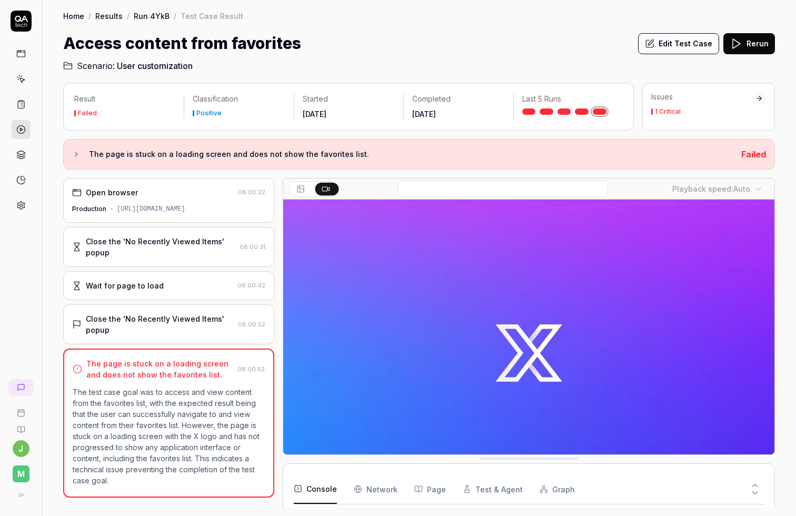
click at [736, 44] on icon at bounding box center [736, 43] width 13 height 13
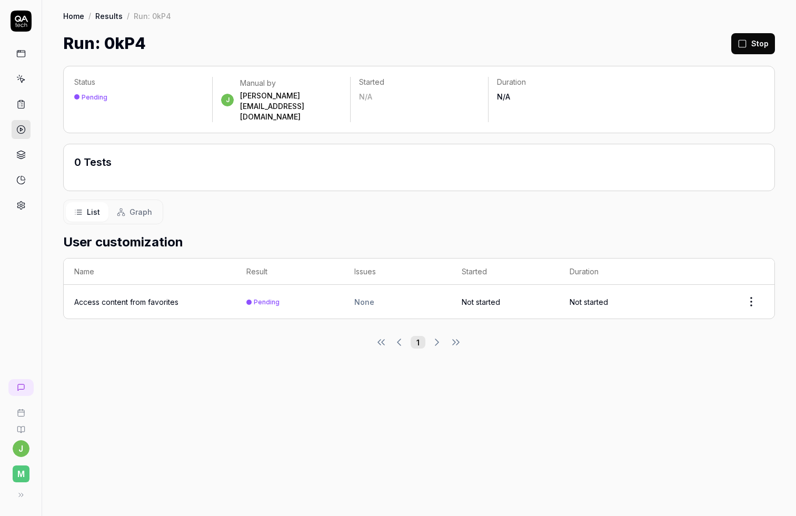
click at [98, 15] on link "Results" at bounding box center [108, 16] width 27 height 11
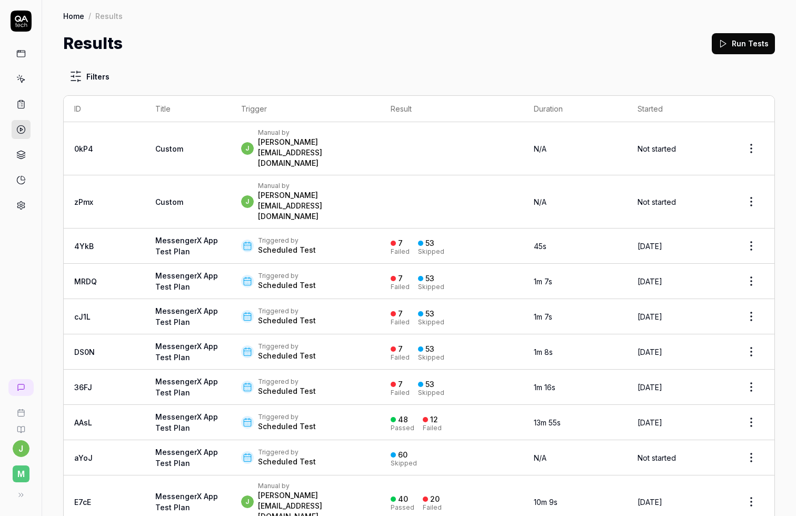
click at [470, 126] on td at bounding box center [451, 148] width 143 height 53
click at [345, 405] on div "Triggered by Scheduled Test" at bounding box center [305, 422] width 128 height 19
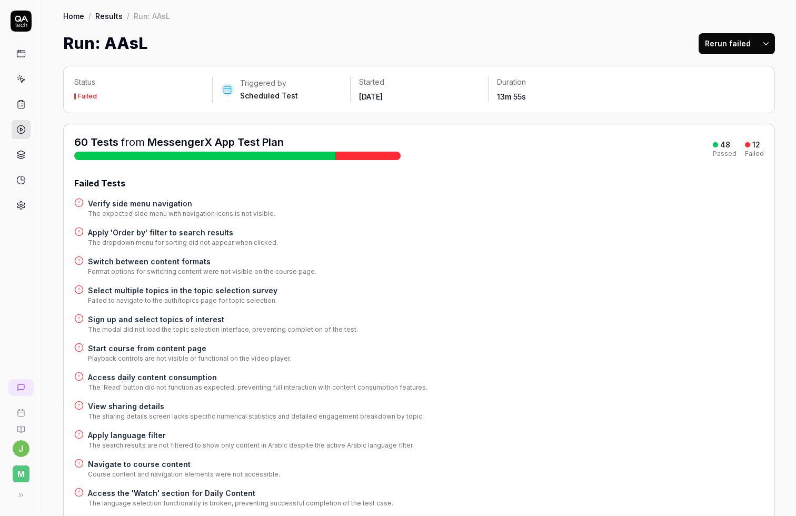
click at [165, 202] on h4 "Verify side menu navigation" at bounding box center [181, 203] width 187 height 11
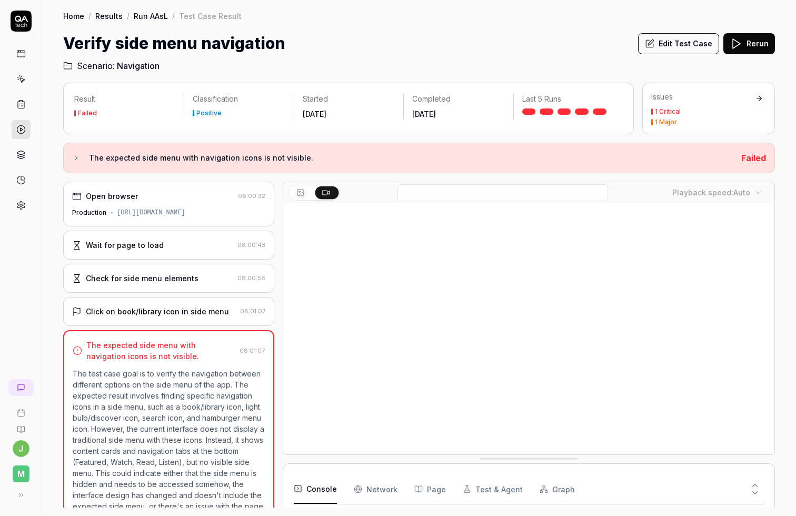
click at [209, 246] on div "Wait for page to load" at bounding box center [152, 245] width 161 height 11
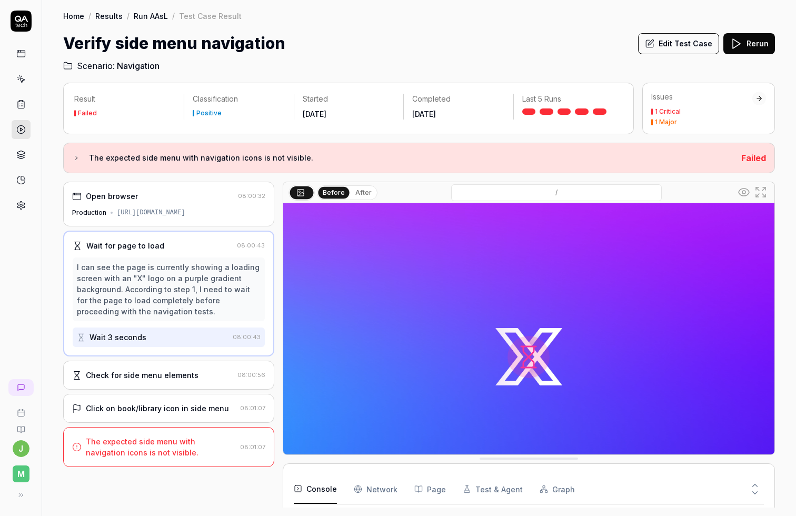
click at [207, 376] on div "Check for side menu elements" at bounding box center [152, 375] width 161 height 11
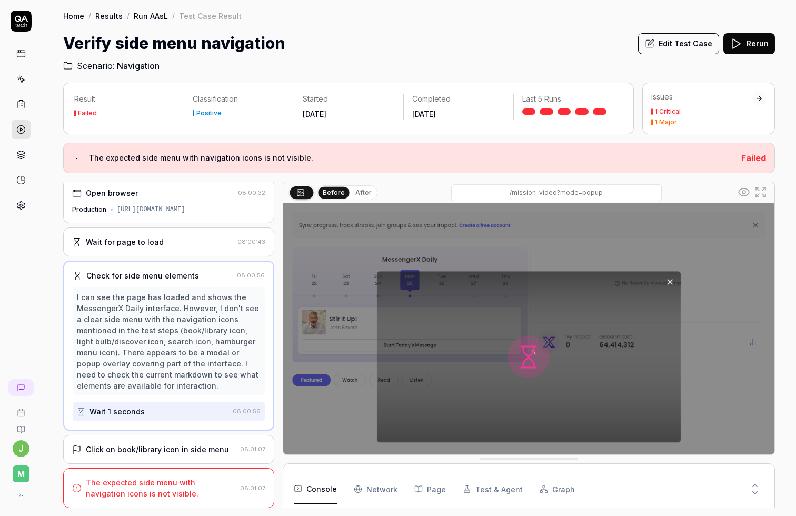
click at [221, 405] on div "Click on book/library icon in side menu" at bounding box center [157, 449] width 143 height 11
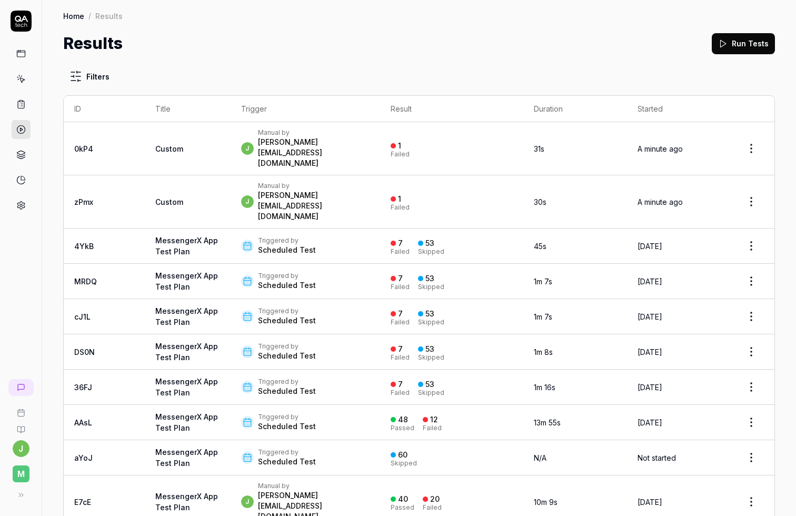
click at [345, 236] on div "Triggered by Scheduled Test" at bounding box center [305, 245] width 128 height 19
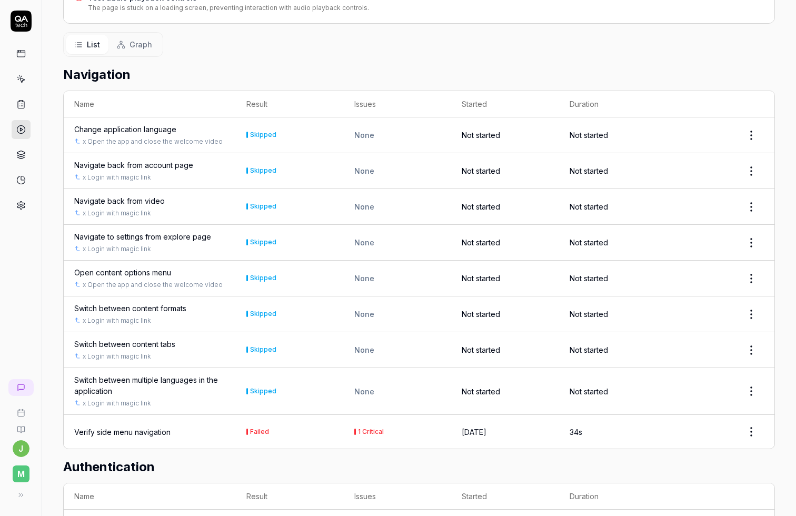
scroll to position [389, 0]
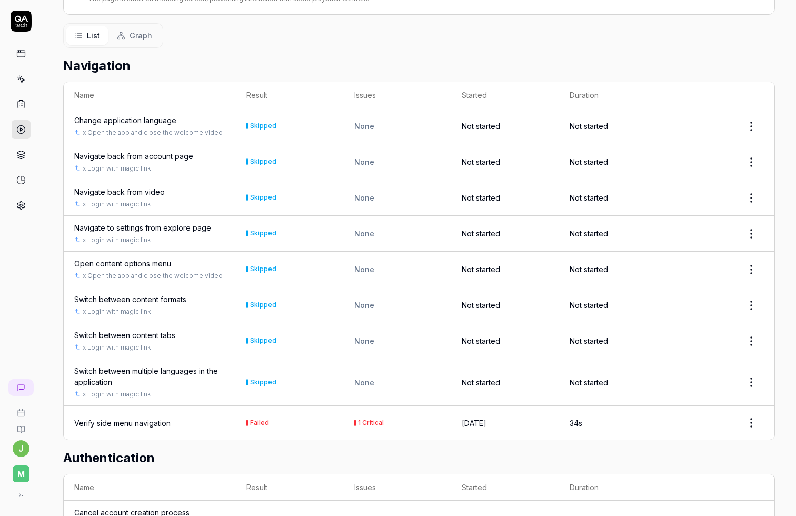
click at [128, 112] on td "Change application language x Open the app and close the welcome video" at bounding box center [150, 126] width 172 height 36
click at [127, 120] on div "Change application language" at bounding box center [125, 120] width 102 height 11
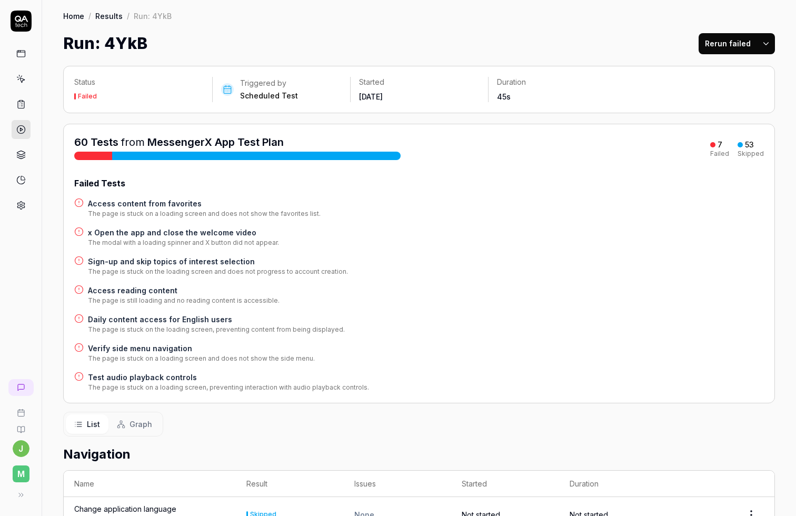
click at [427, 405] on div "List Graph" at bounding box center [419, 424] width 712 height 25
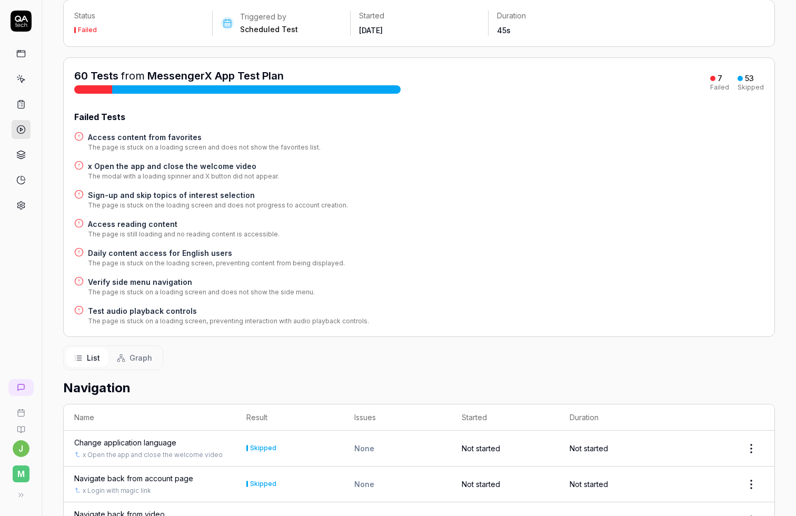
scroll to position [58, 0]
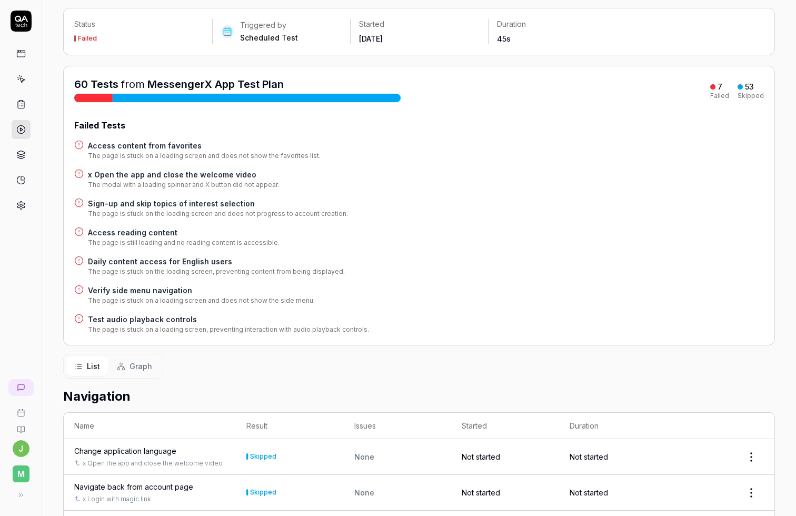
click at [157, 142] on h4 "Access content from favorites" at bounding box center [204, 145] width 233 height 11
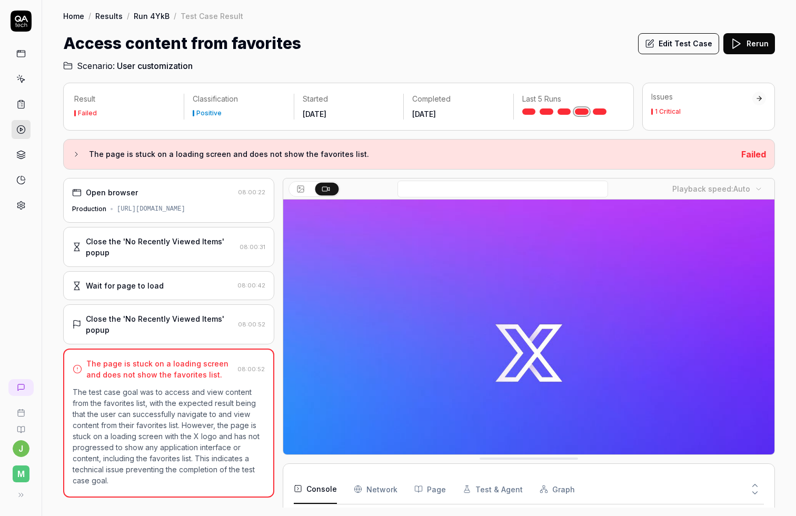
click at [213, 405] on p "The test case goal was to access and view content from the favorites list, with…" at bounding box center [169, 436] width 192 height 100
click at [185, 205] on div "[URL][DOMAIN_NAME]" at bounding box center [151, 208] width 68 height 9
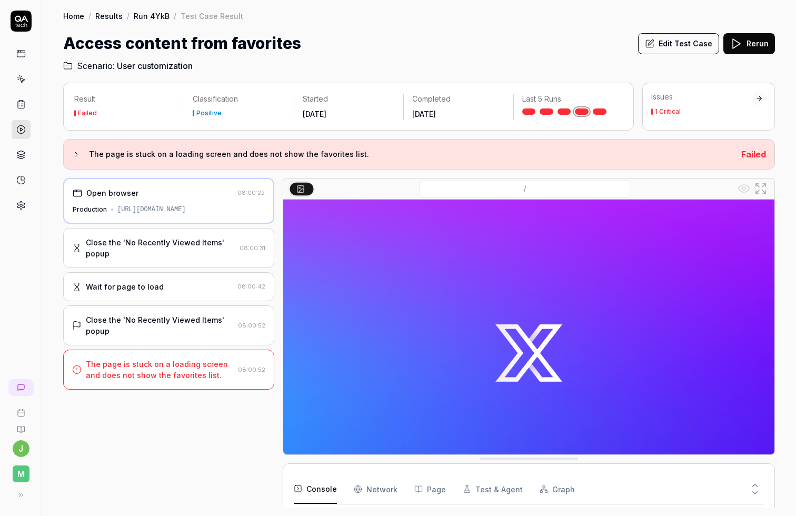
click at [184, 251] on div "Close the 'No Recently Viewed Items' popup" at bounding box center [161, 248] width 150 height 22
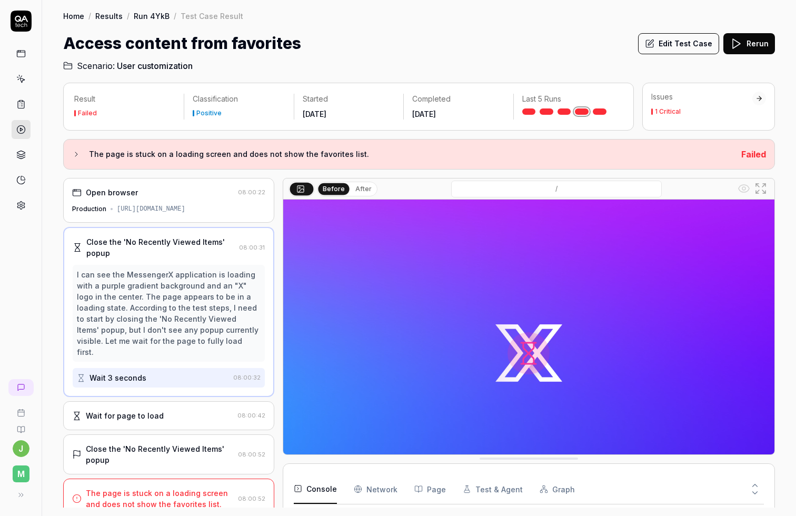
click at [184, 251] on div "Close the 'No Recently Viewed Items' popup" at bounding box center [160, 247] width 148 height 22
click at [198, 401] on div "Wait for page to load 08:00:42" at bounding box center [168, 415] width 211 height 29
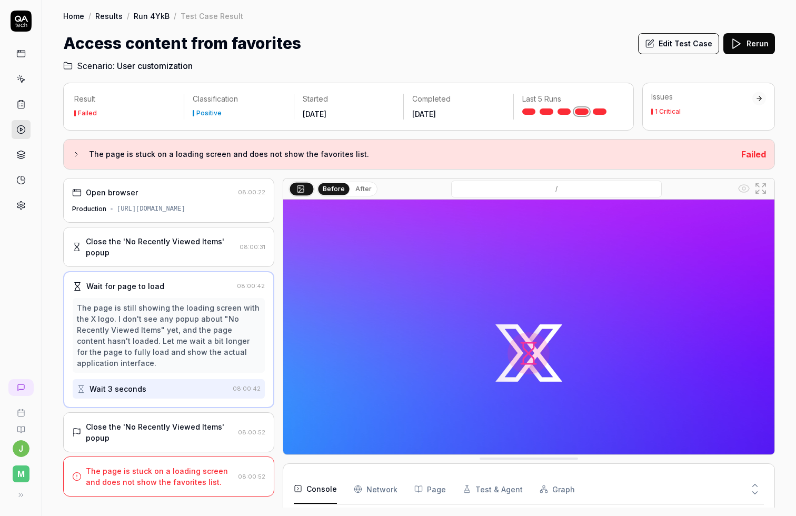
click at [202, 405] on div "Close the 'No Recently Viewed Items' popup" at bounding box center [160, 432] width 148 height 22
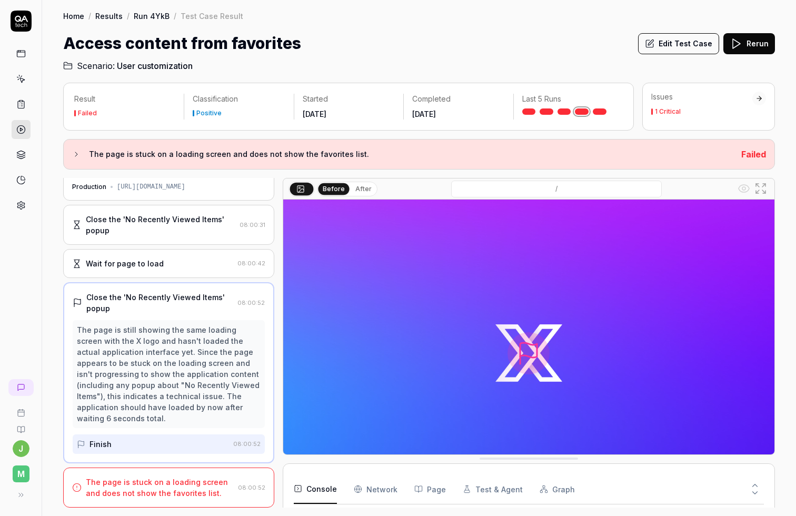
scroll to position [21, 0]
click at [201, 405] on div "The page is stuck on a loading screen and does not show the favorites list." at bounding box center [160, 489] width 148 height 22
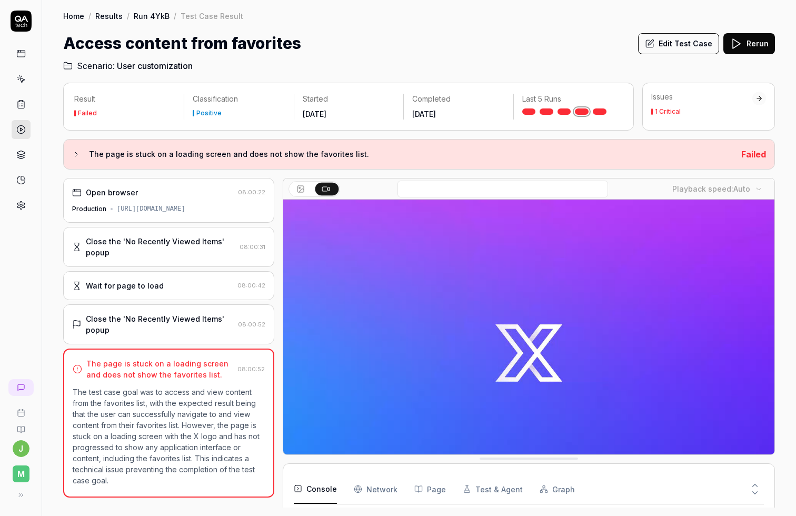
scroll to position [0, 0]
click at [572, 347] on video at bounding box center [528, 353] width 491 height 307
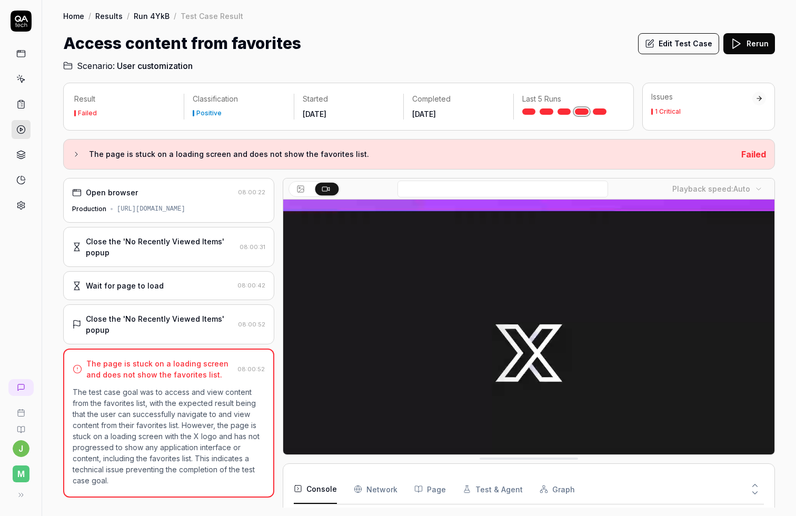
click at [445, 353] on video at bounding box center [528, 353] width 491 height 307
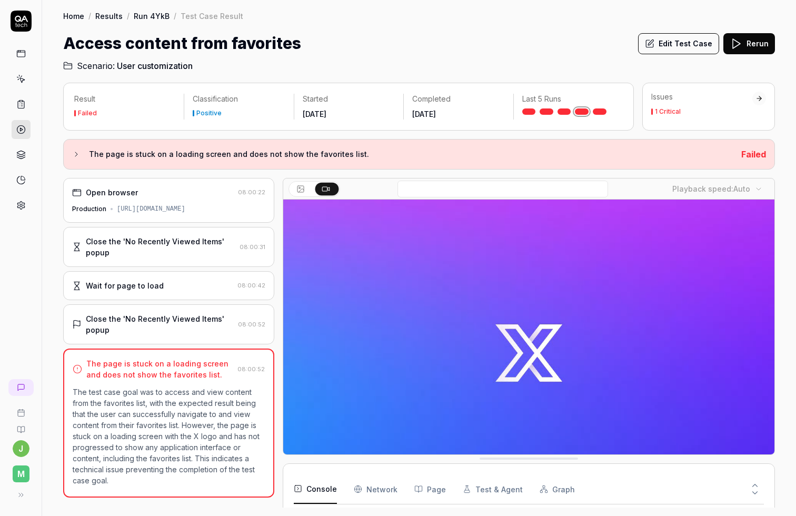
click at [148, 18] on link "Run 4YkB" at bounding box center [152, 16] width 36 height 11
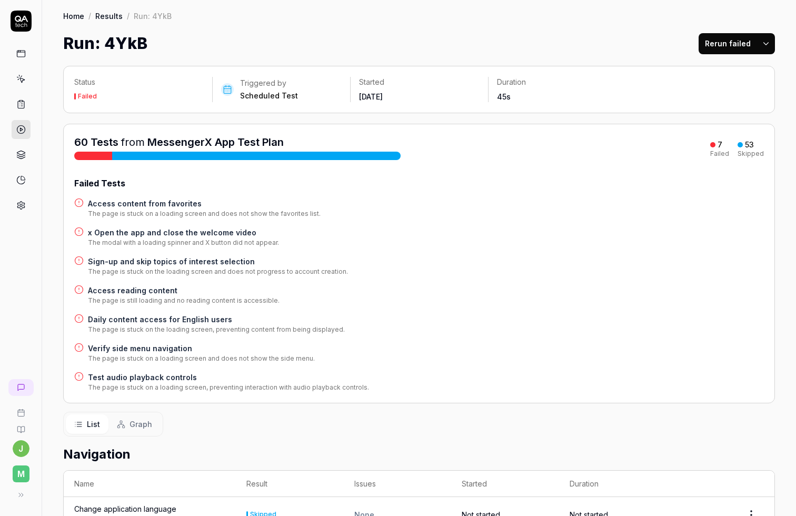
click at [104, 19] on link "Results" at bounding box center [108, 16] width 27 height 11
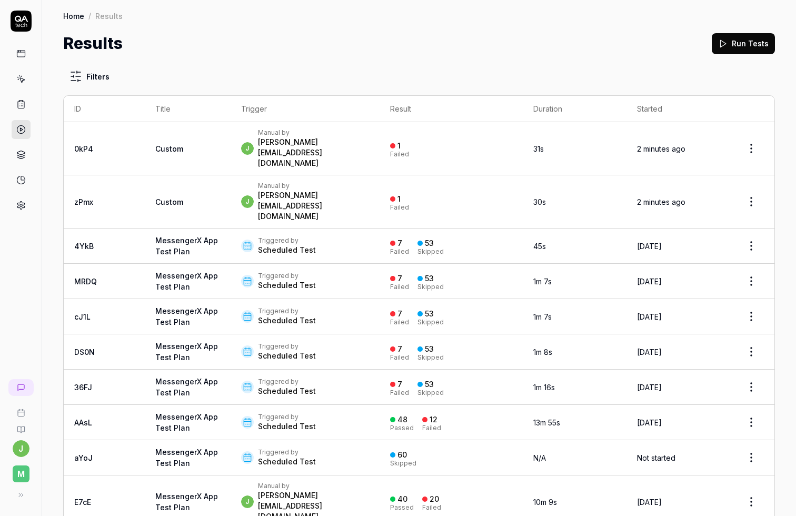
click at [370, 182] on div "j Manual by [PERSON_NAME][EMAIL_ADDRESS][DOMAIN_NAME]" at bounding box center [305, 202] width 128 height 40
click at [74, 74] on html "j M Home / Results Home / Results Results Run Tests Filters ID Title Trigger Re…" at bounding box center [398, 258] width 796 height 516
click at [21, 156] on icon at bounding box center [20, 154] width 9 height 9
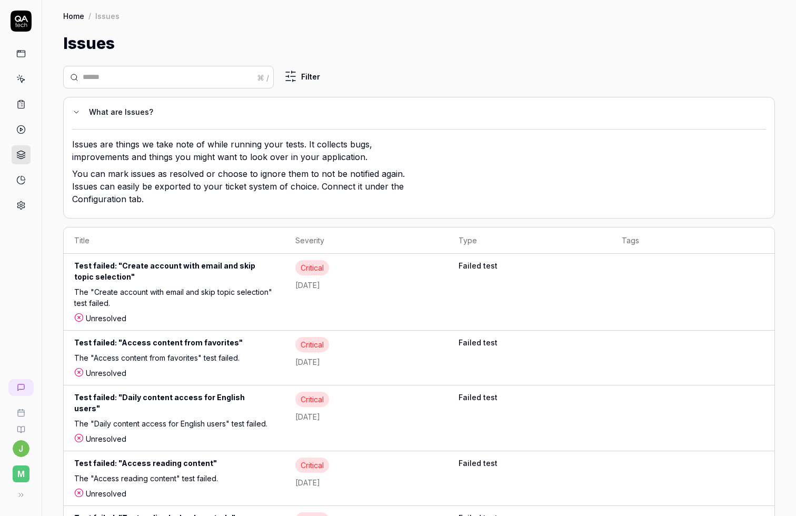
click at [26, 133] on link at bounding box center [21, 129] width 19 height 19
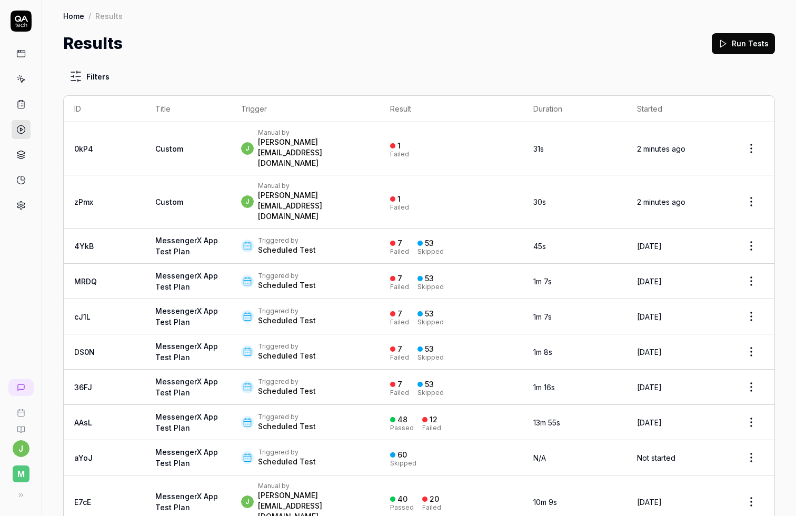
click at [21, 116] on div at bounding box center [21, 129] width 19 height 171
click at [18, 107] on icon at bounding box center [21, 104] width 6 height 7
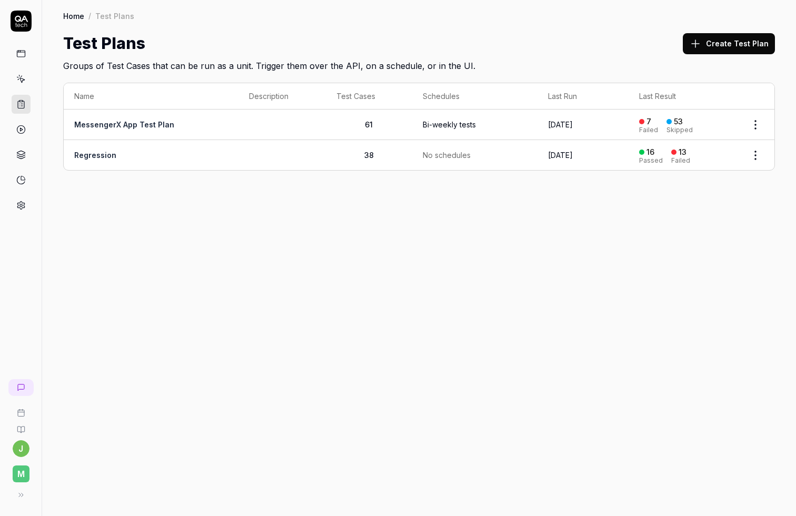
click at [23, 86] on link at bounding box center [21, 78] width 19 height 19
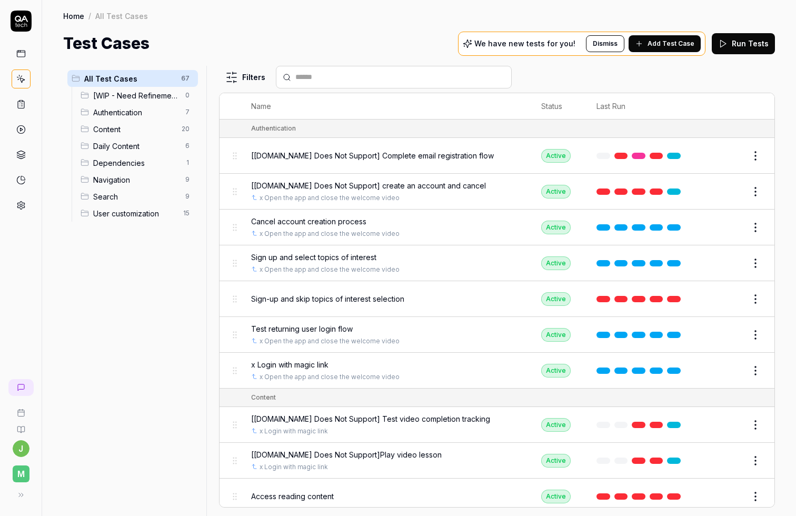
click at [611, 45] on button "Dismiss" at bounding box center [605, 43] width 38 height 17
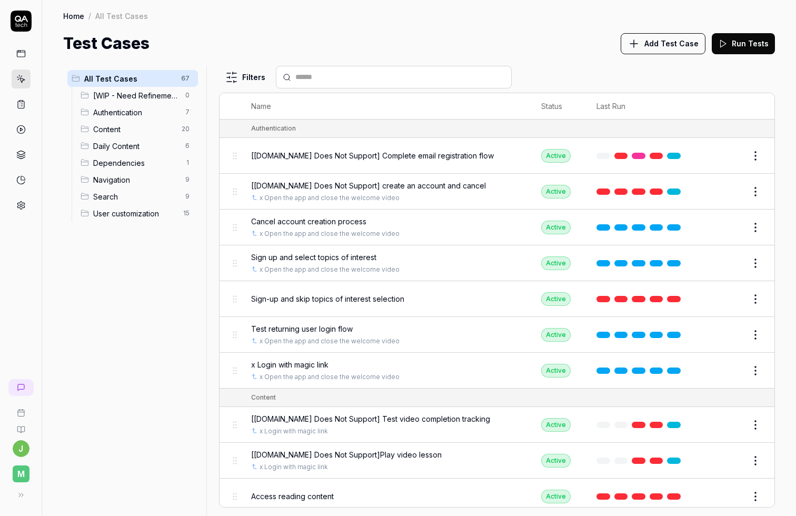
click at [147, 131] on span "Content" at bounding box center [134, 129] width 82 height 11
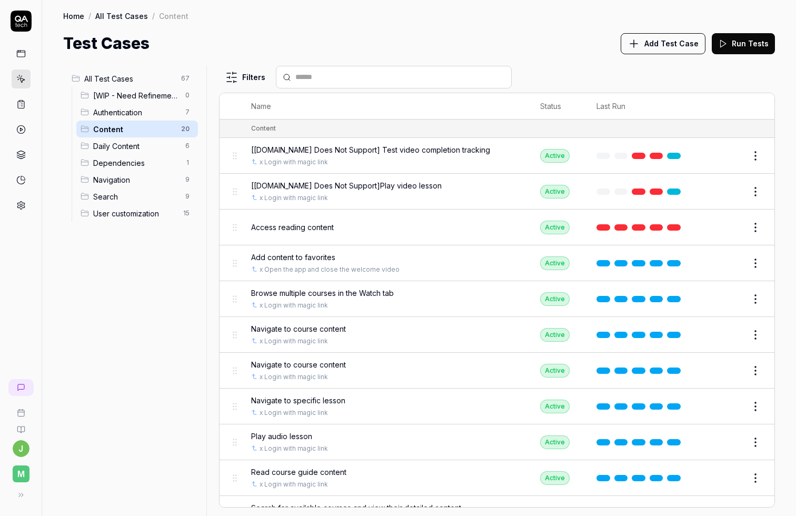
click at [21, 58] on link at bounding box center [21, 53] width 19 height 19
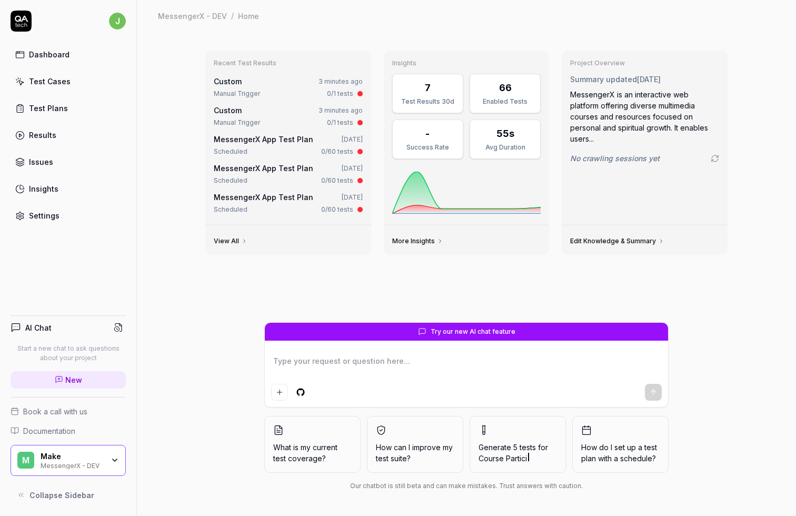
click at [702, 405] on div "Try our new AI chat feature What is my current test coverage? How can I improve…" at bounding box center [466, 408] width 539 height 173
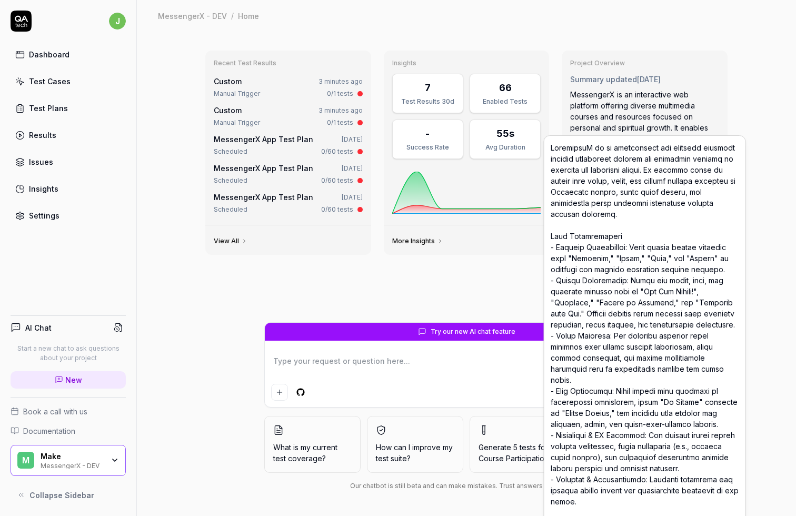
click at [752, 82] on div "Recent Test Results Custom 3 minutes ago Manual Trigger 0/1 tests Custom 3 minu…" at bounding box center [466, 274] width 659 height 484
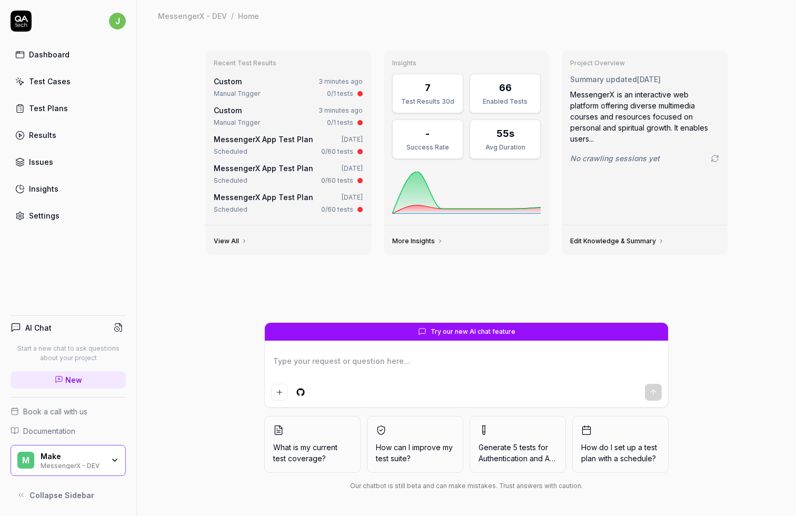
click at [300, 285] on div "Recent Test Results Custom 3 minutes ago Manual Trigger 0/1 tests Custom 3 minu…" at bounding box center [466, 182] width 539 height 280
click at [47, 110] on div "Test Plans" at bounding box center [48, 108] width 39 height 11
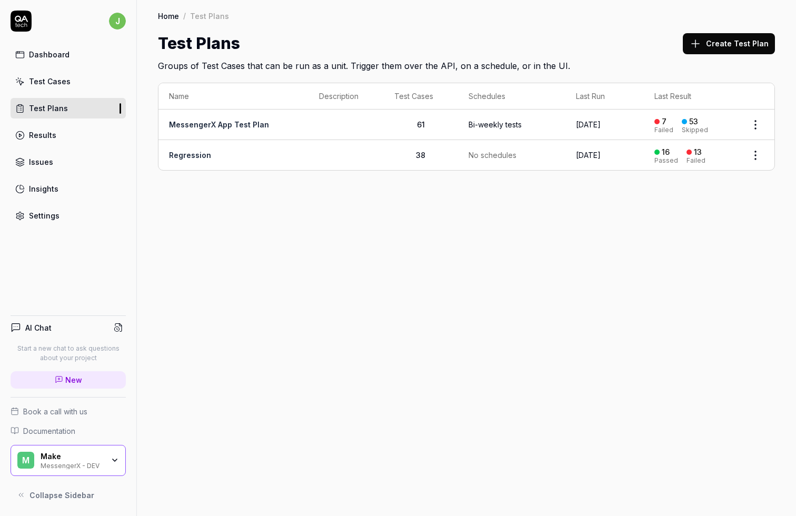
click at [227, 123] on link "MessengerX App Test Plan" at bounding box center [219, 124] width 100 height 9
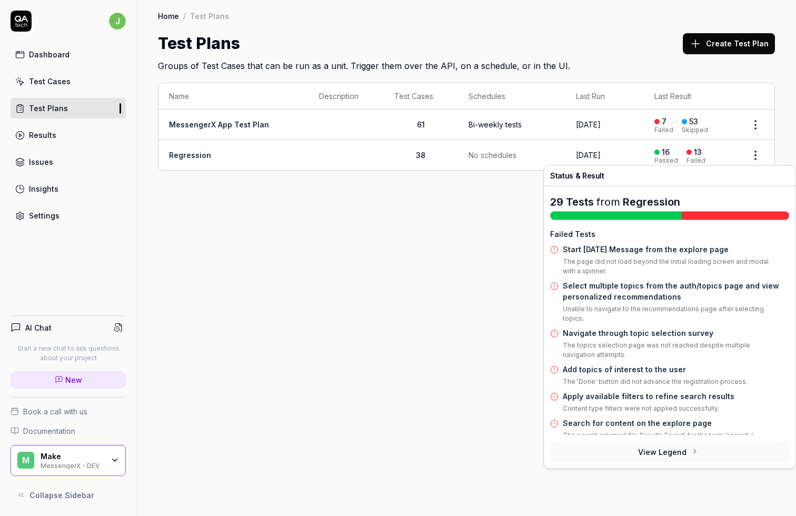
click at [757, 122] on html "j Dashboard Test Cases Test Plans Results Issues Insights Settings AI Chat Star…" at bounding box center [398, 258] width 796 height 516
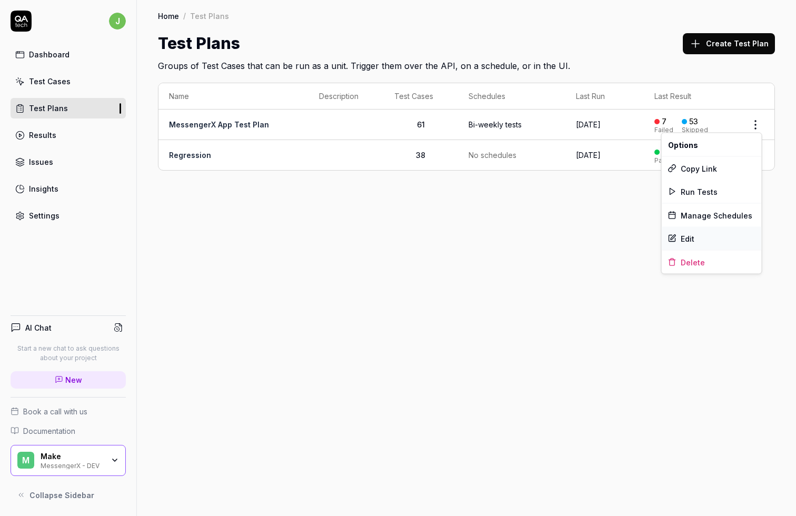
click at [705, 238] on div "Edit" at bounding box center [712, 238] width 100 height 23
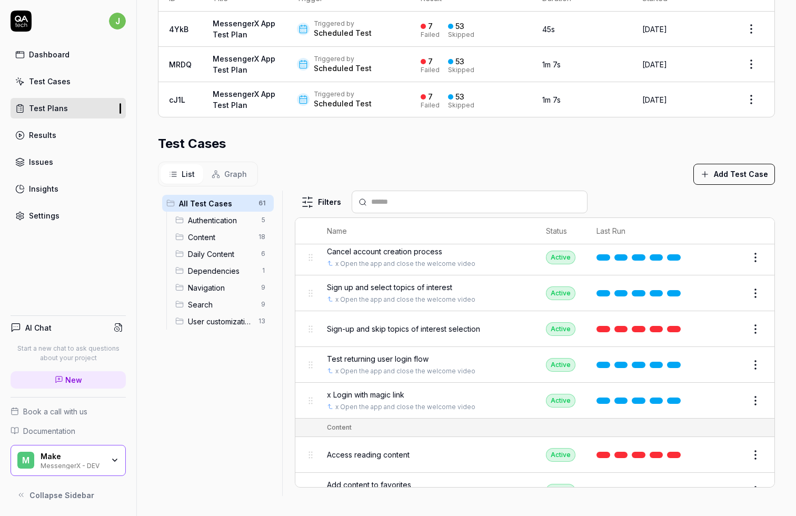
scroll to position [137, 0]
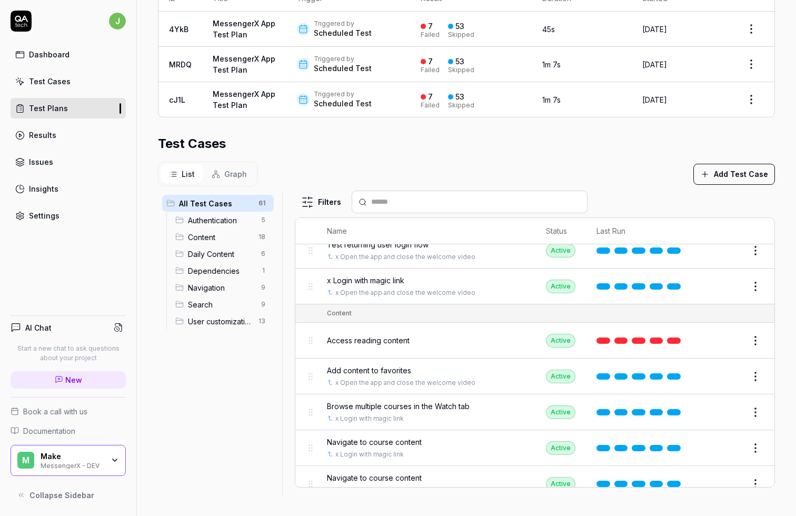
click at [392, 365] on span "Add content to favorites" at bounding box center [369, 370] width 84 height 11
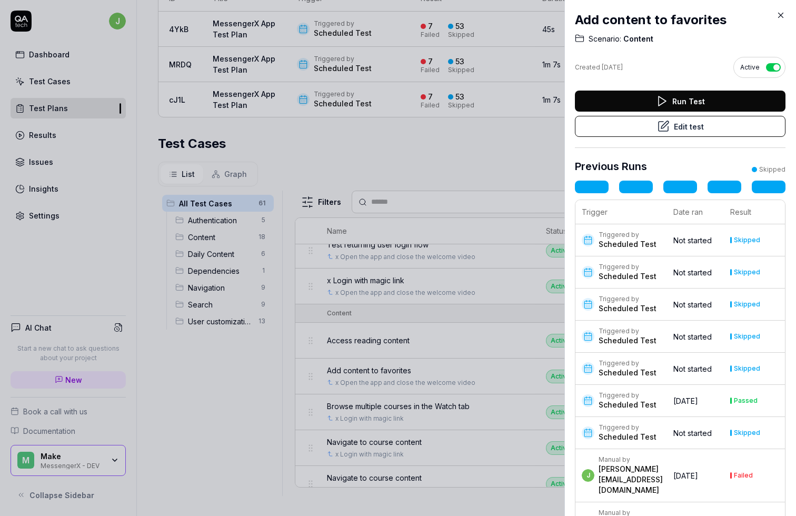
click at [713, 130] on button "Edit test" at bounding box center [680, 126] width 211 height 21
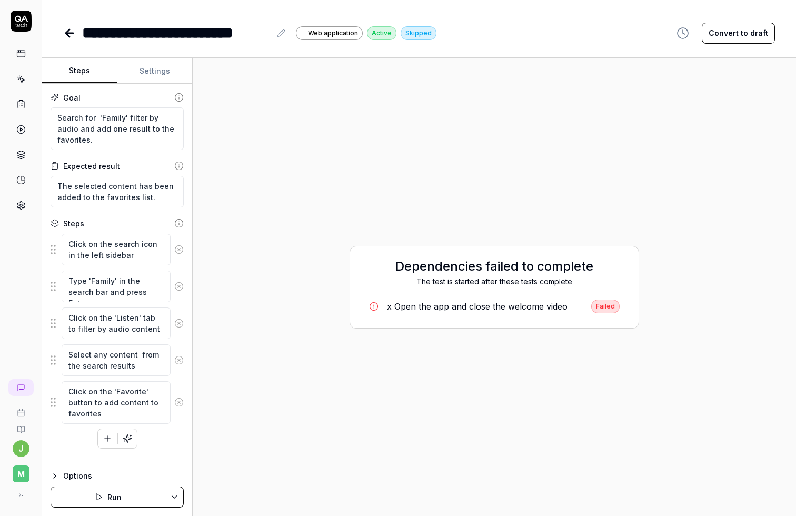
click at [162, 61] on button "Settings" at bounding box center [154, 70] width 75 height 25
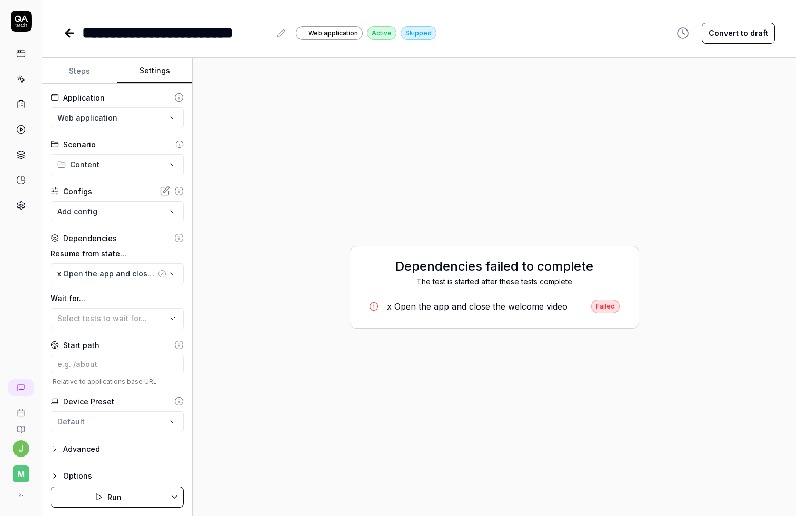
click at [99, 64] on button "Steps" at bounding box center [79, 70] width 75 height 25
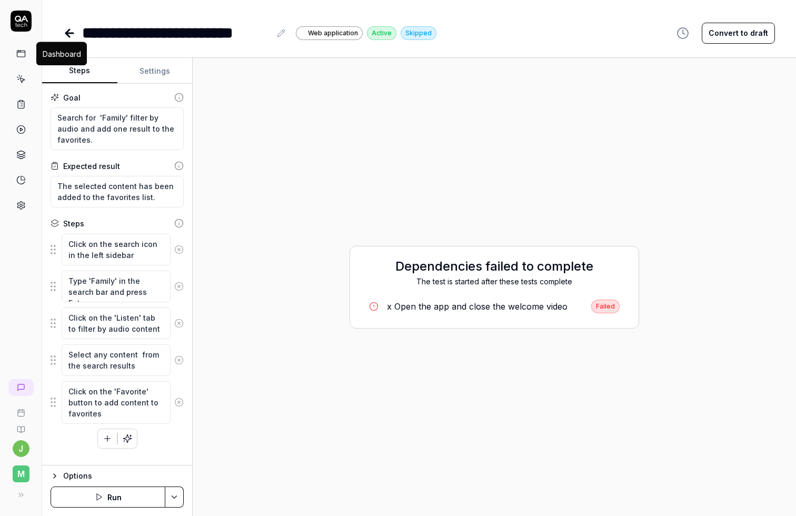
click at [23, 53] on icon at bounding box center [20, 53] width 9 height 9
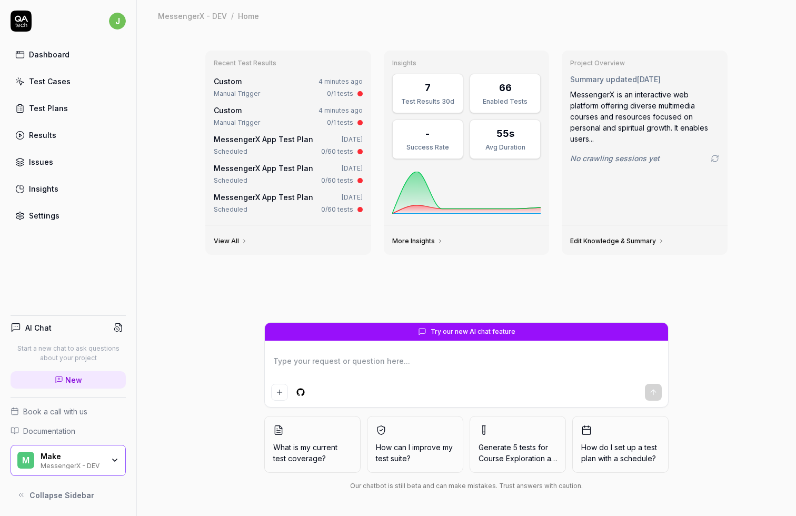
click at [371, 192] on div "Recent Test Results Custom 4 minutes ago Manual Trigger 0/1 tests Custom 4 minu…" at bounding box center [466, 153] width 522 height 204
click at [376, 240] on div "Recent Test Results Custom 4 minutes ago Manual Trigger 0/1 tests Custom 4 minu…" at bounding box center [466, 153] width 522 height 204
click at [73, 88] on link "Test Cases" at bounding box center [68, 81] width 115 height 21
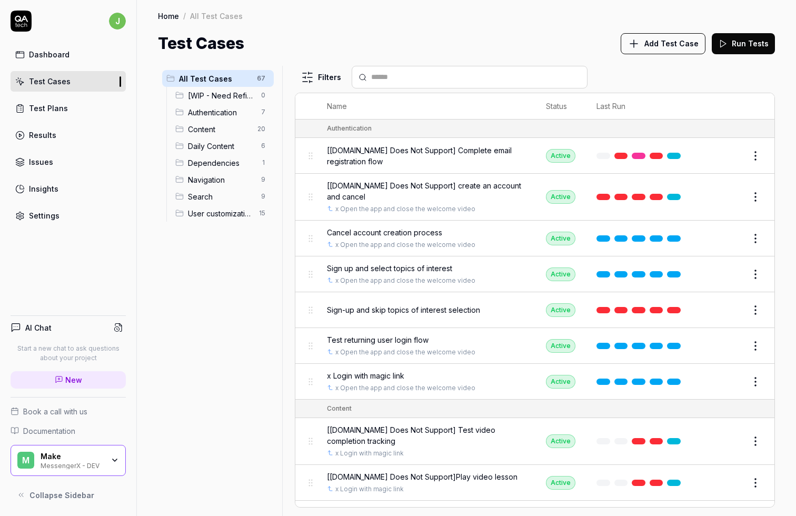
click at [65, 110] on div "Test Plans" at bounding box center [48, 108] width 39 height 11
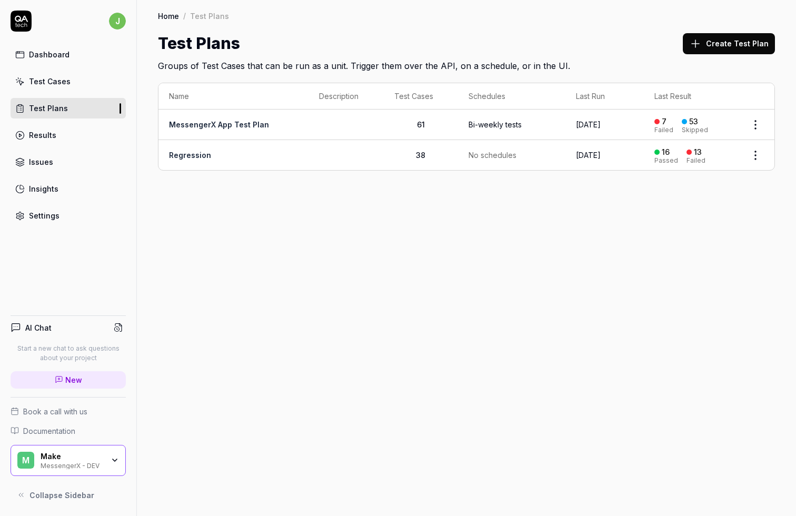
click at [276, 130] on td "MessengerX App Test Plan" at bounding box center [233, 125] width 150 height 31
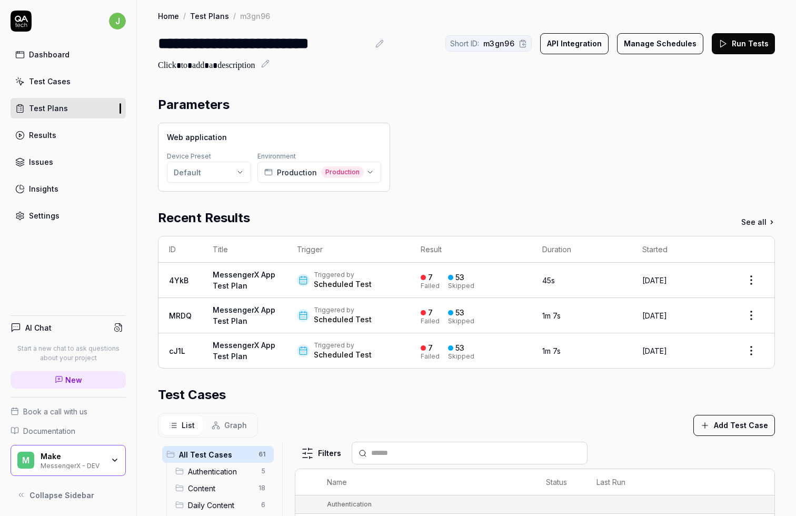
click at [369, 160] on div "Environment Production Production" at bounding box center [319, 166] width 124 height 34
click at [369, 170] on icon "button" at bounding box center [370, 172] width 8 height 8
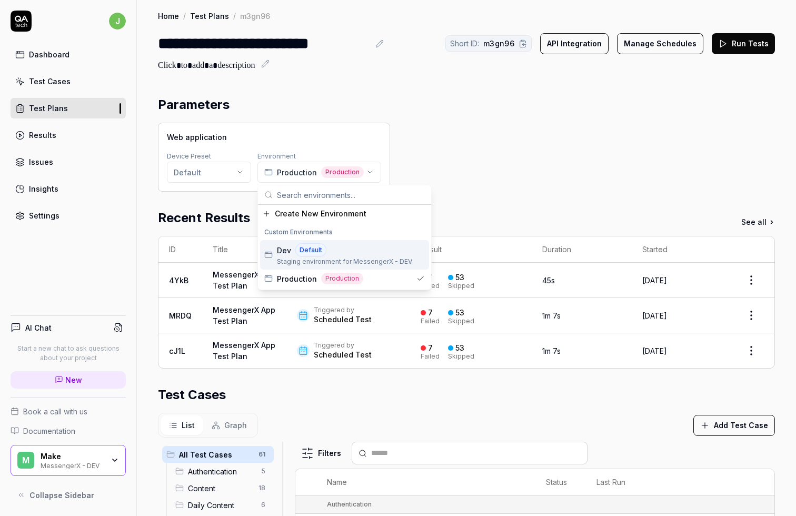
click at [370, 260] on span "Staging environment for MessengerX - DEV" at bounding box center [344, 261] width 135 height 9
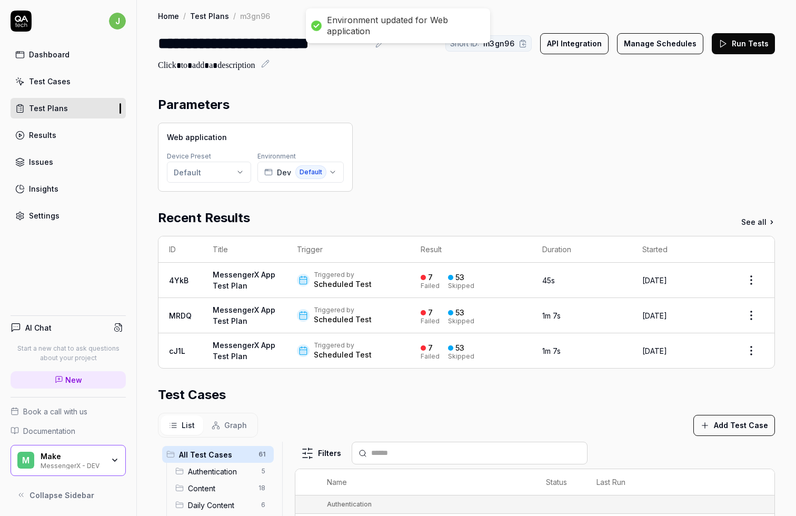
click at [436, 173] on div "Web application Device Preset Default Environment Dev Default" at bounding box center [466, 157] width 617 height 69
click at [732, 45] on button "Run Tests" at bounding box center [743, 43] width 63 height 21
click at [77, 139] on link "Results" at bounding box center [68, 135] width 115 height 21
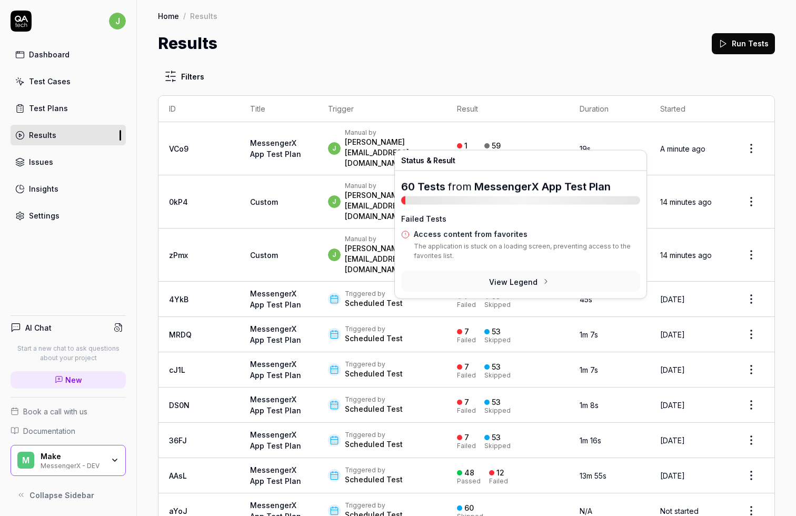
click at [537, 278] on button "View Legend" at bounding box center [520, 281] width 239 height 21
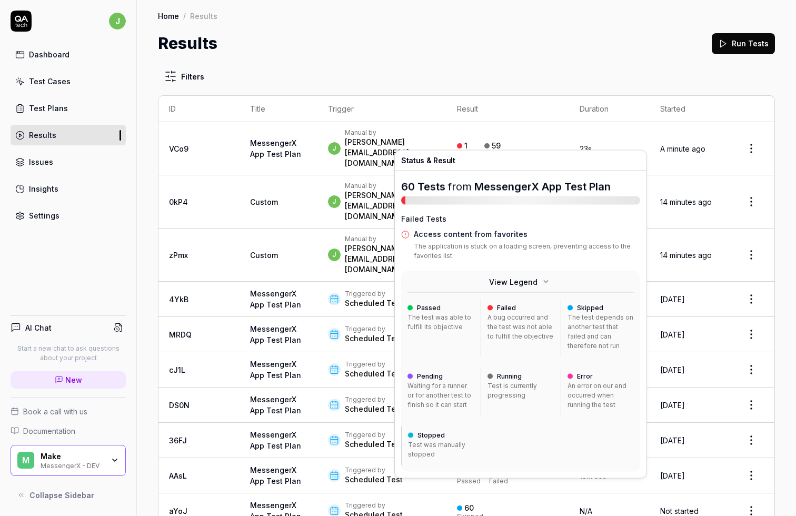
click at [406, 188] on span "60 Tests" at bounding box center [423, 187] width 44 height 13
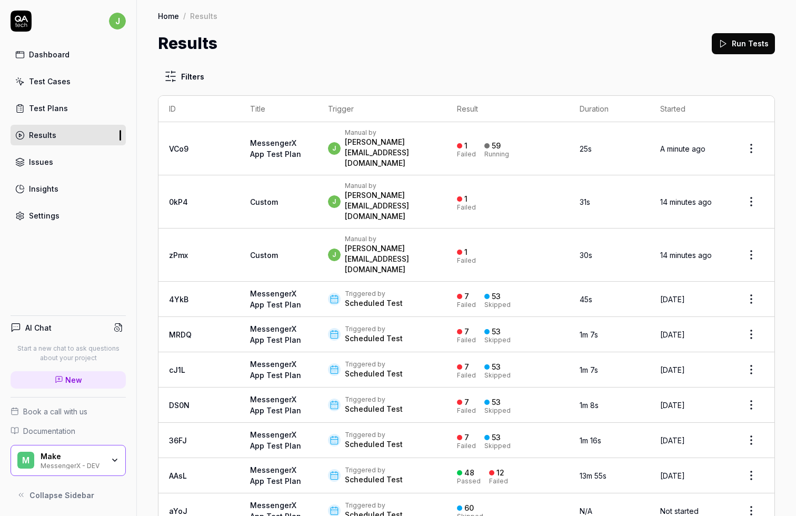
click at [346, 137] on div "Manual by" at bounding box center [390, 132] width 91 height 8
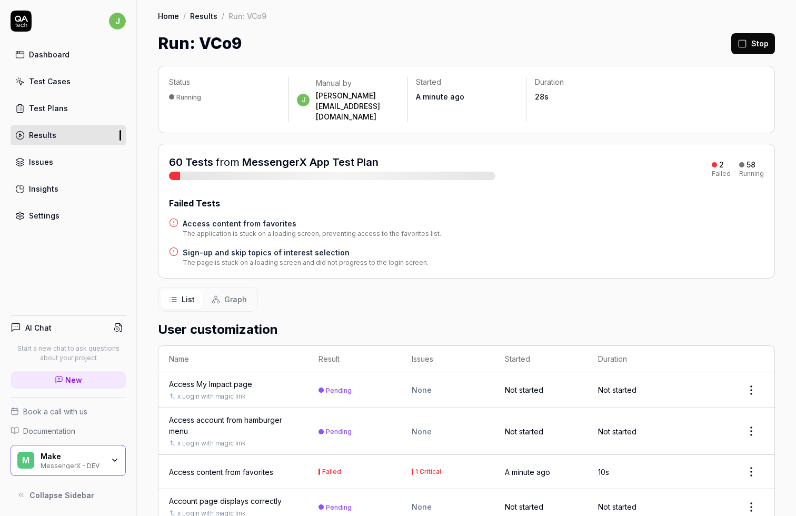
click at [258, 218] on h4 "Access content from favorites" at bounding box center [312, 223] width 258 height 11
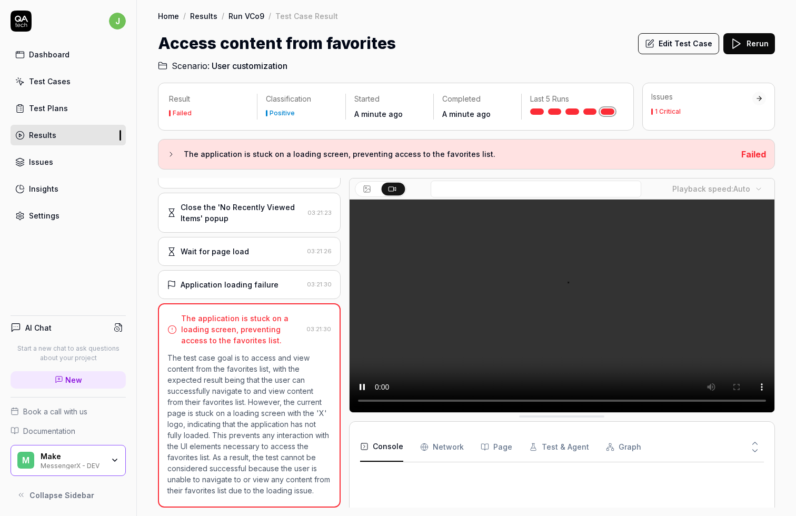
scroll to position [33, 0]
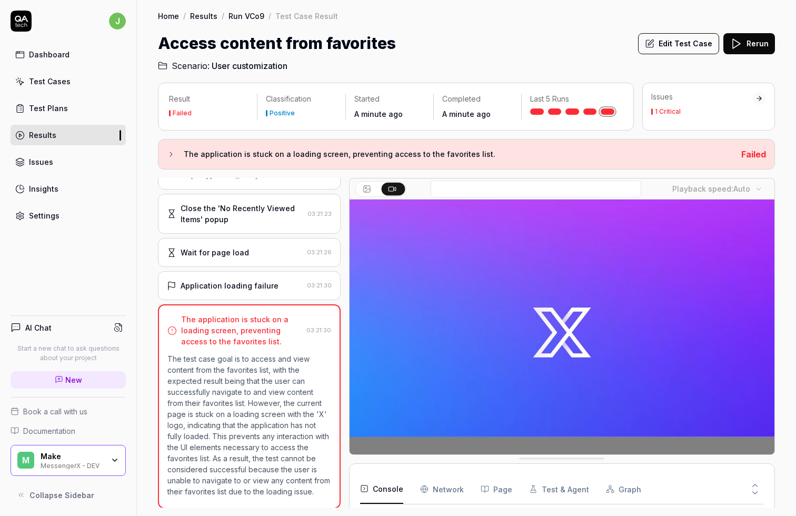
drag, startPoint x: 341, startPoint y: 153, endPoint x: 200, endPoint y: 157, distance: 141.2
click at [200, 157] on h3 "The application is stuck on a loading screen, preventing access to the favorite…" at bounding box center [458, 154] width 549 height 13
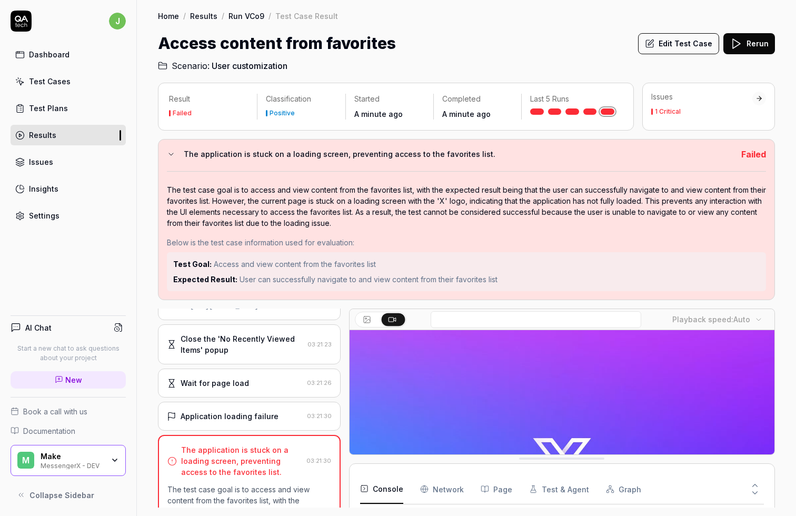
click at [200, 157] on h3 "The application is stuck on a loading screen, preventing access to the favorite…" at bounding box center [458, 154] width 549 height 13
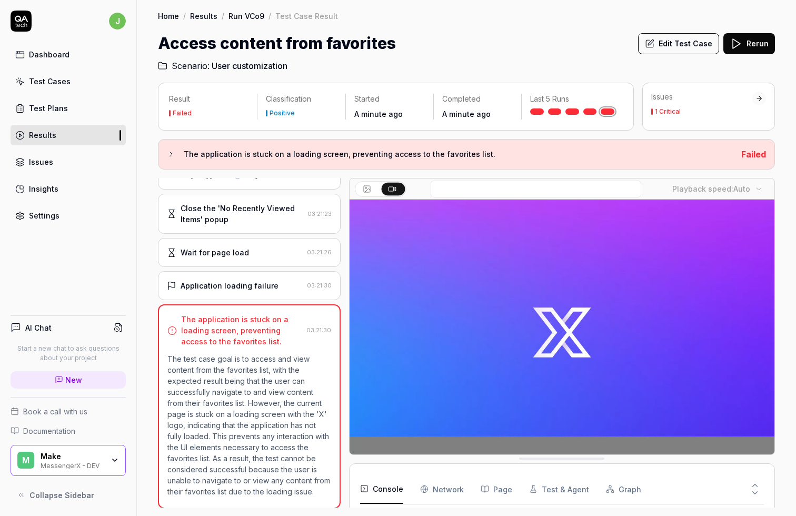
click at [200, 157] on h3 "The application is stuck on a loading screen, preventing access to the favorite…" at bounding box center [458, 154] width 549 height 13
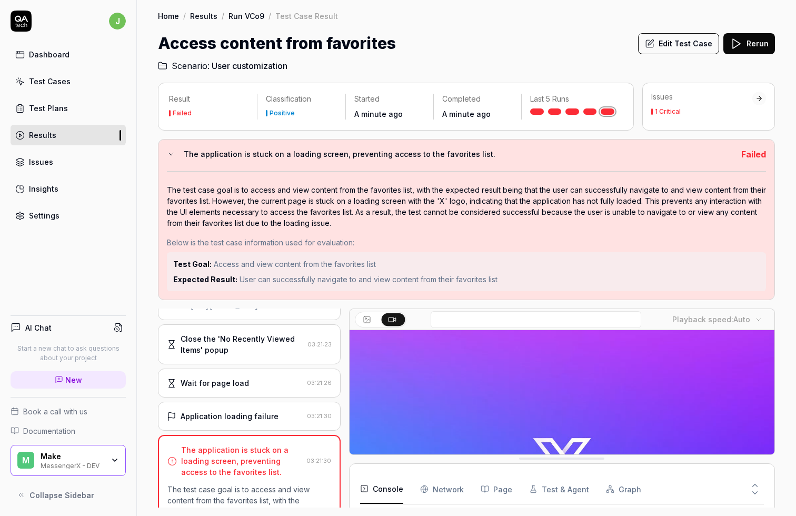
click at [200, 157] on h3 "The application is stuck on a loading screen, preventing access to the favorite…" at bounding box center [458, 154] width 549 height 13
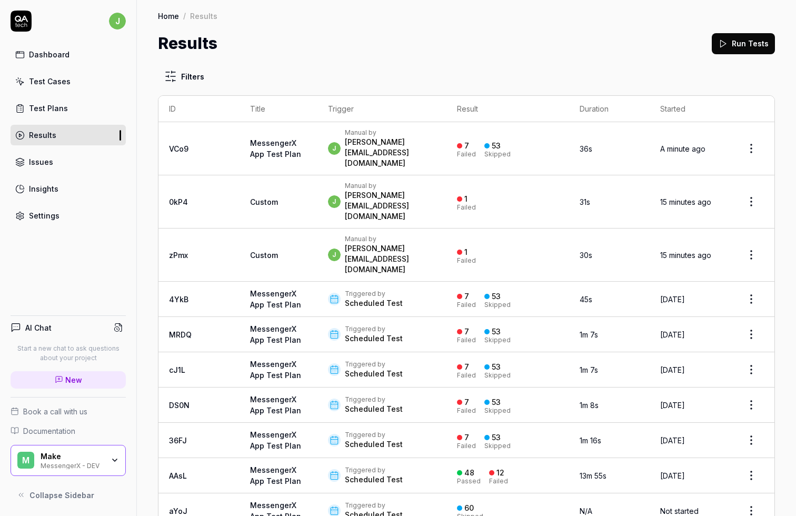
click at [88, 48] on link "Dashboard" at bounding box center [68, 54] width 115 height 21
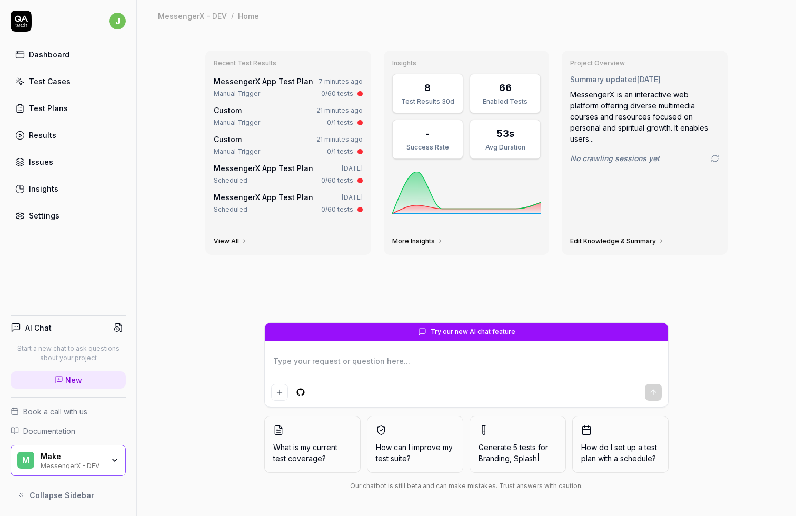
type textarea "*"
